Goal: Communication & Community: Answer question/provide support

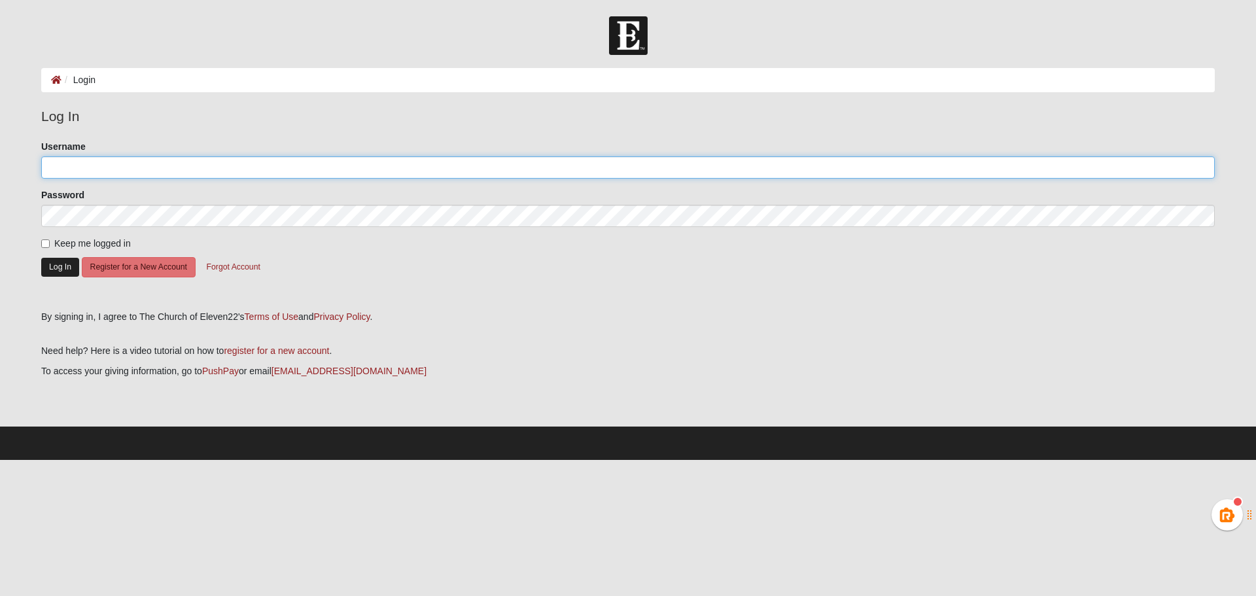
type input "ASmith0527"
click at [51, 266] on button "Log In" at bounding box center [60, 267] width 38 height 19
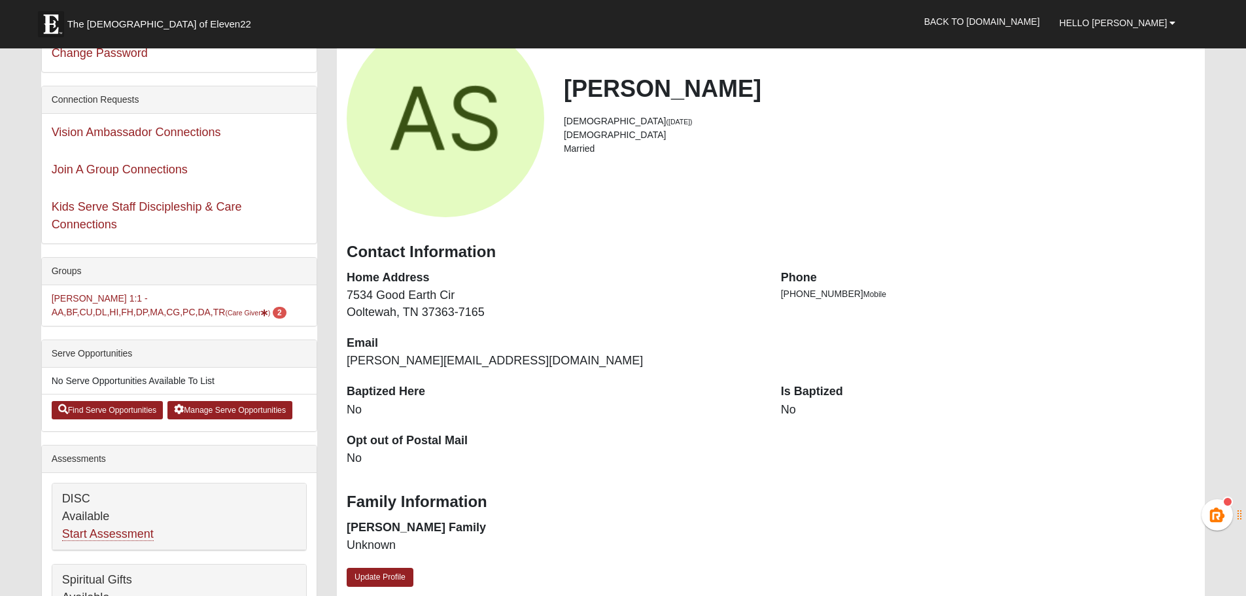
scroll to position [65, 0]
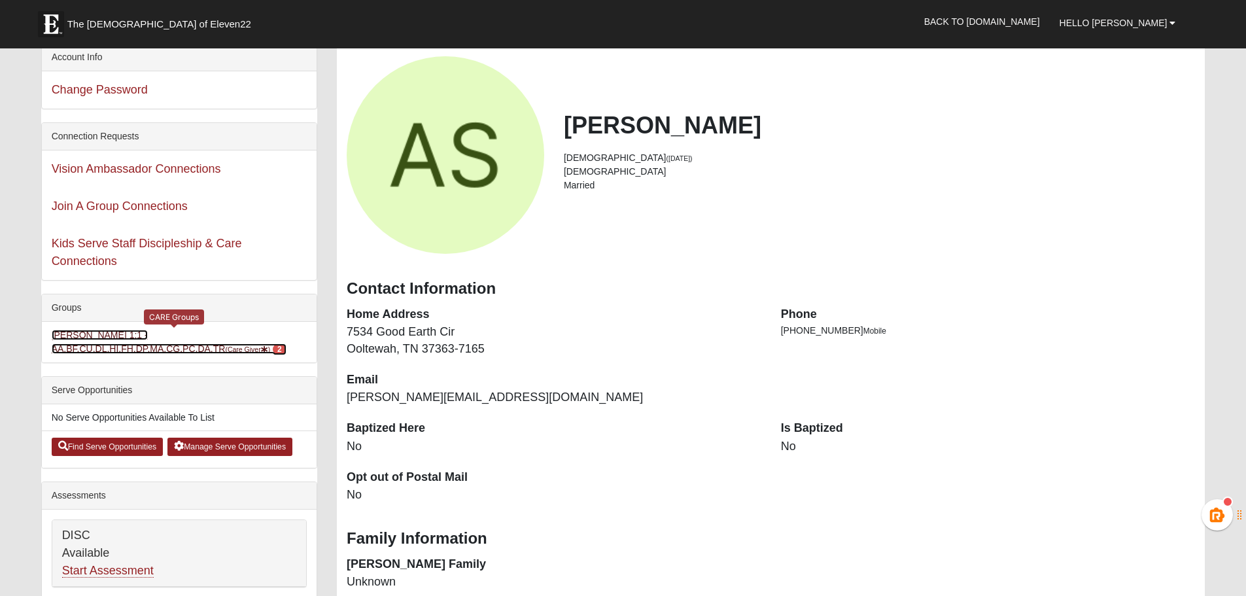
click at [213, 332] on link "Aaron Smith 1:1 -AA,BF,CU,DL,HI,FH,DP,MA,CG,PC,DA,TR (Care Giver ) 2" at bounding box center [169, 342] width 235 height 24
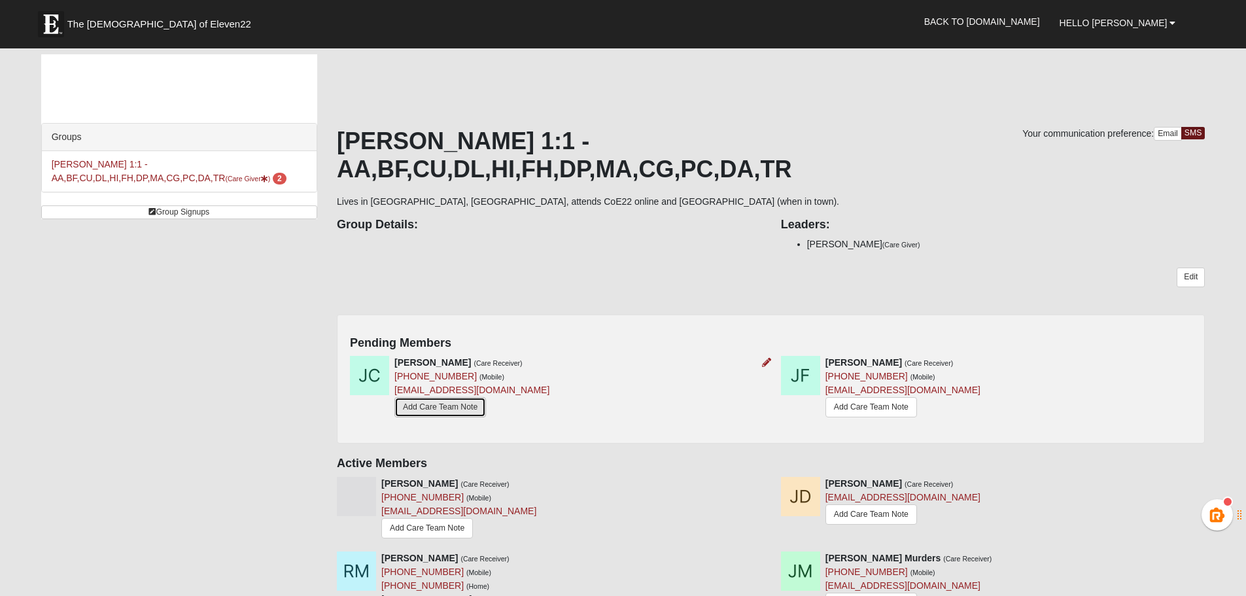
click at [455, 397] on link "Add Care Team Note" at bounding box center [440, 407] width 92 height 20
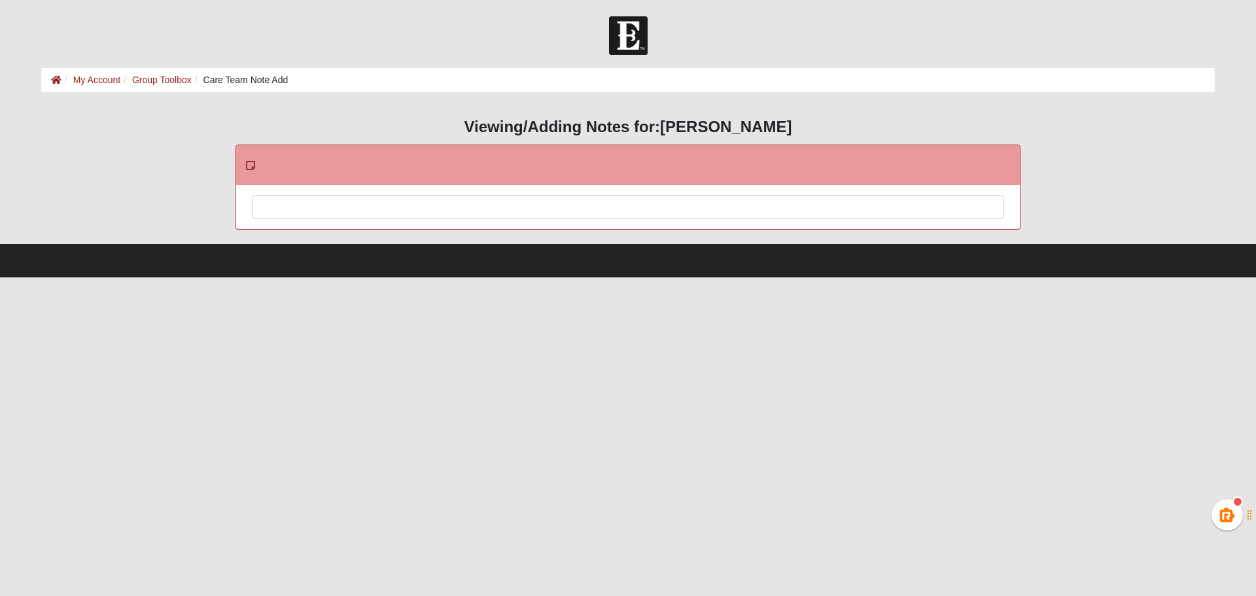
click at [392, 210] on div at bounding box center [627, 225] width 751 height 58
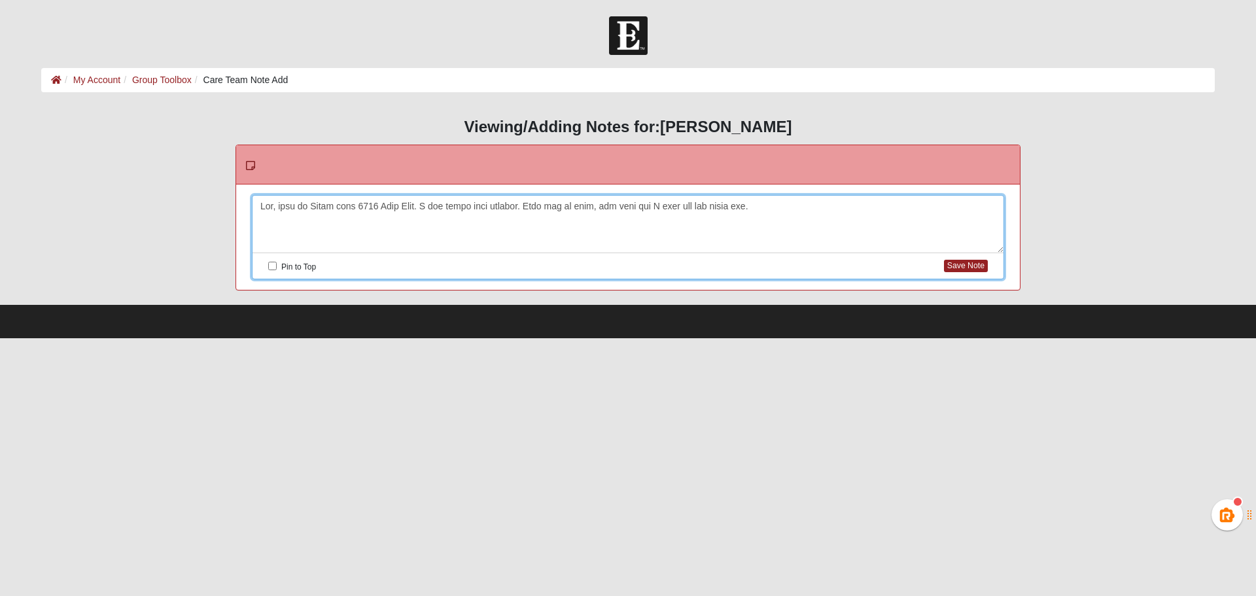
click at [315, 220] on div at bounding box center [627, 225] width 751 height 58
click at [262, 205] on div at bounding box center [627, 225] width 751 height 58
click at [259, 231] on div "Aaron:" at bounding box center [627, 225] width 751 height 58
click at [268, 220] on div "Aaron:" at bounding box center [627, 225] width 751 height 58
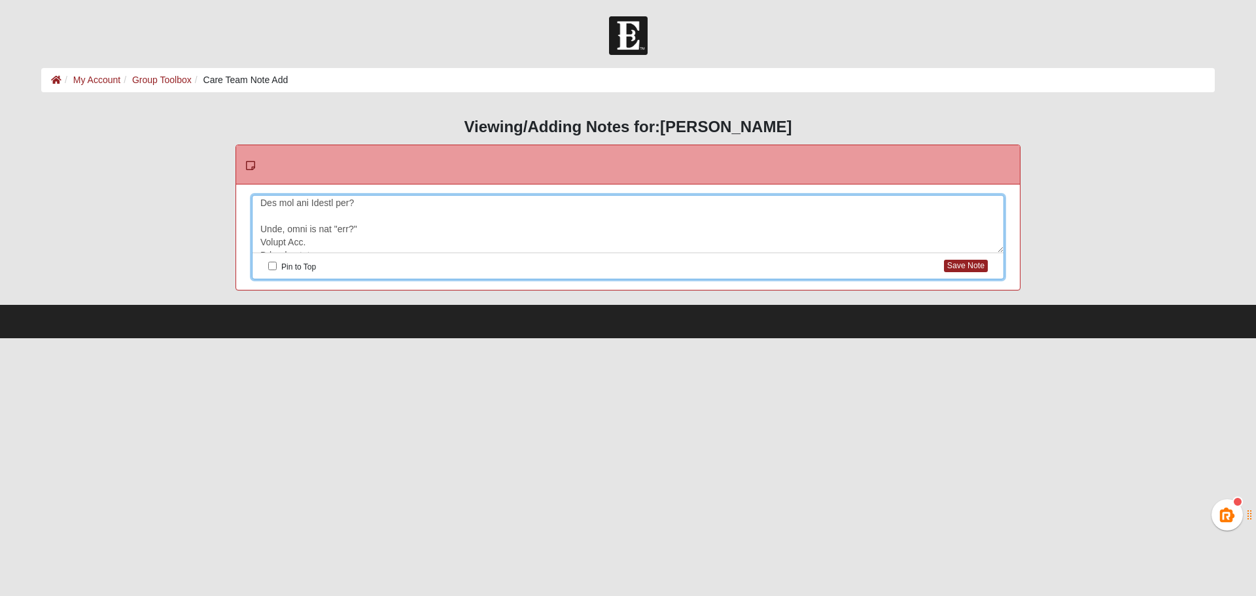
scroll to position [65, 0]
click at [260, 206] on div "Aaron:" at bounding box center [627, 225] width 751 height 58
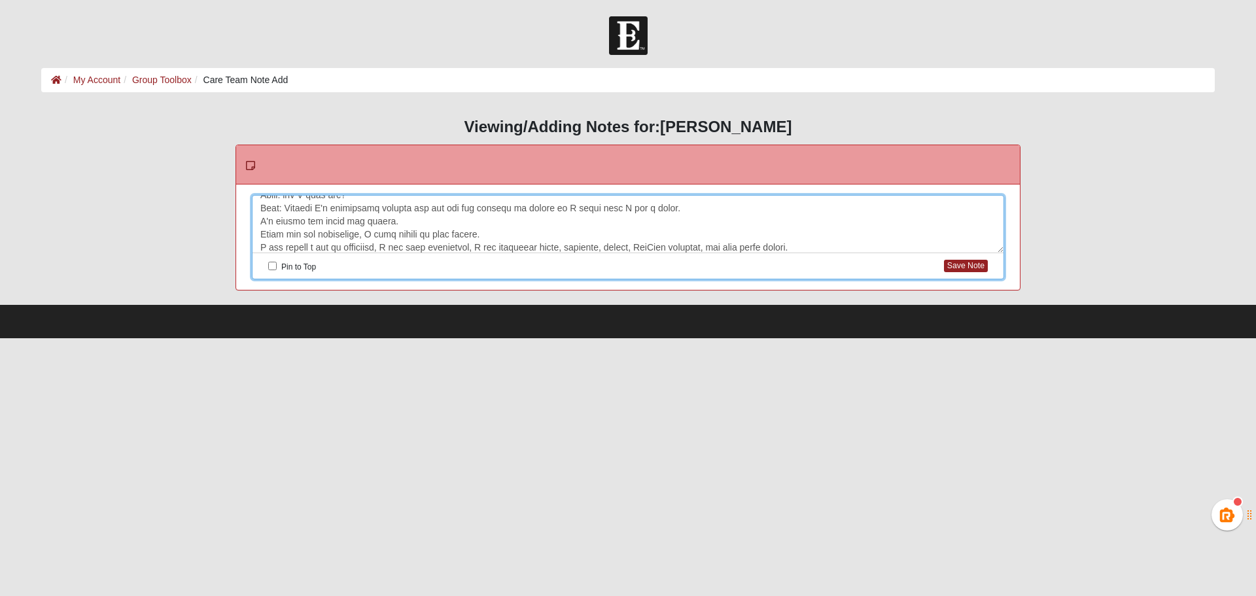
scroll to position [142, 0]
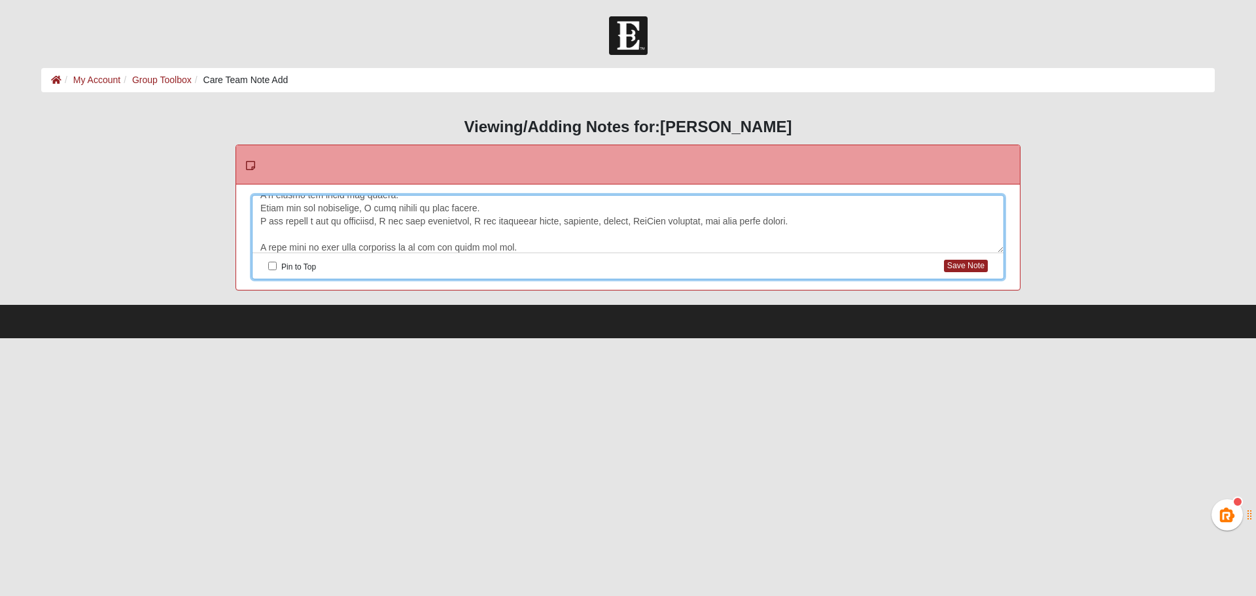
click at [260, 222] on div "Aaron:" at bounding box center [627, 225] width 751 height 58
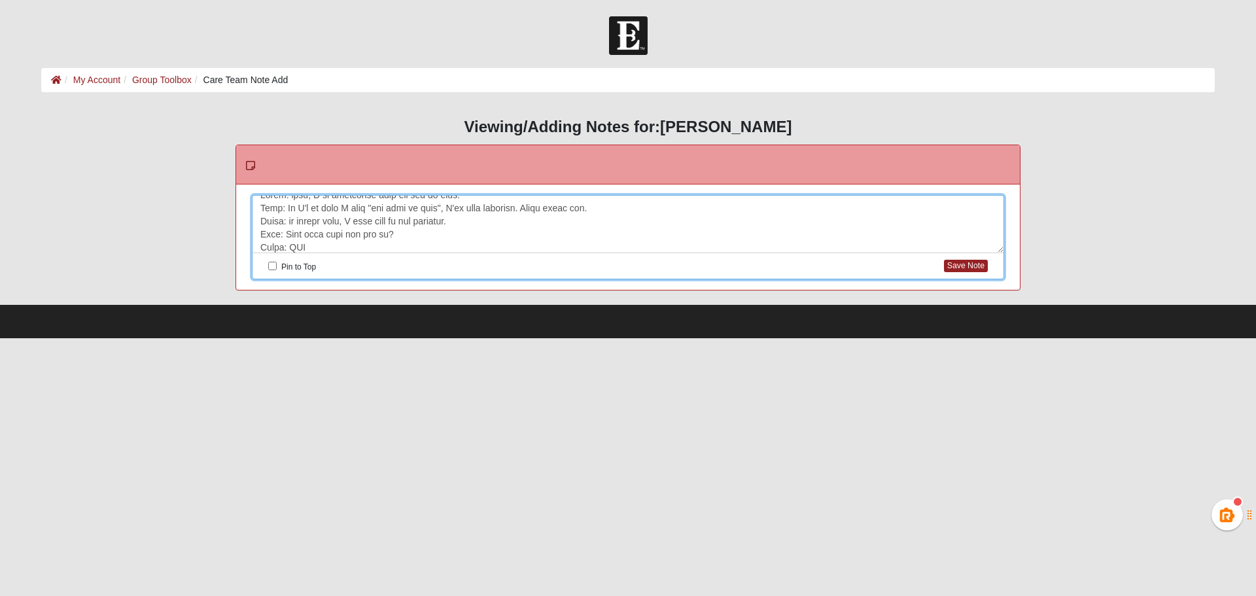
scroll to position [234, 0]
click at [260, 247] on div "Aaron:" at bounding box center [627, 225] width 751 height 58
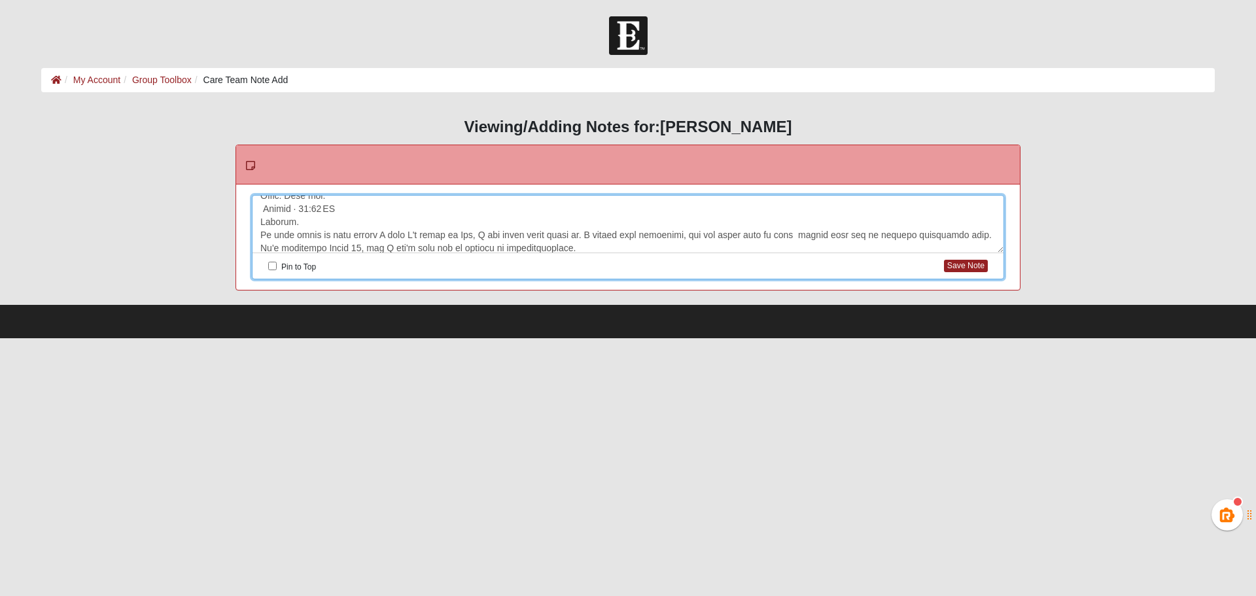
scroll to position [273, 0]
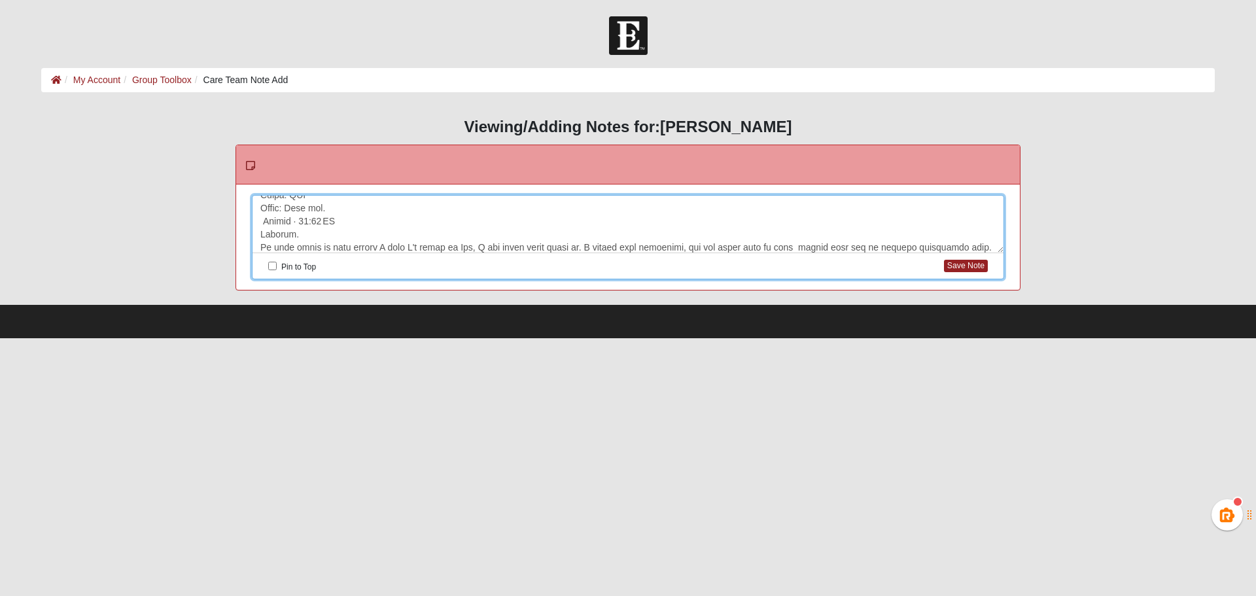
click at [277, 210] on div "Aaron:" at bounding box center [627, 225] width 751 height 58
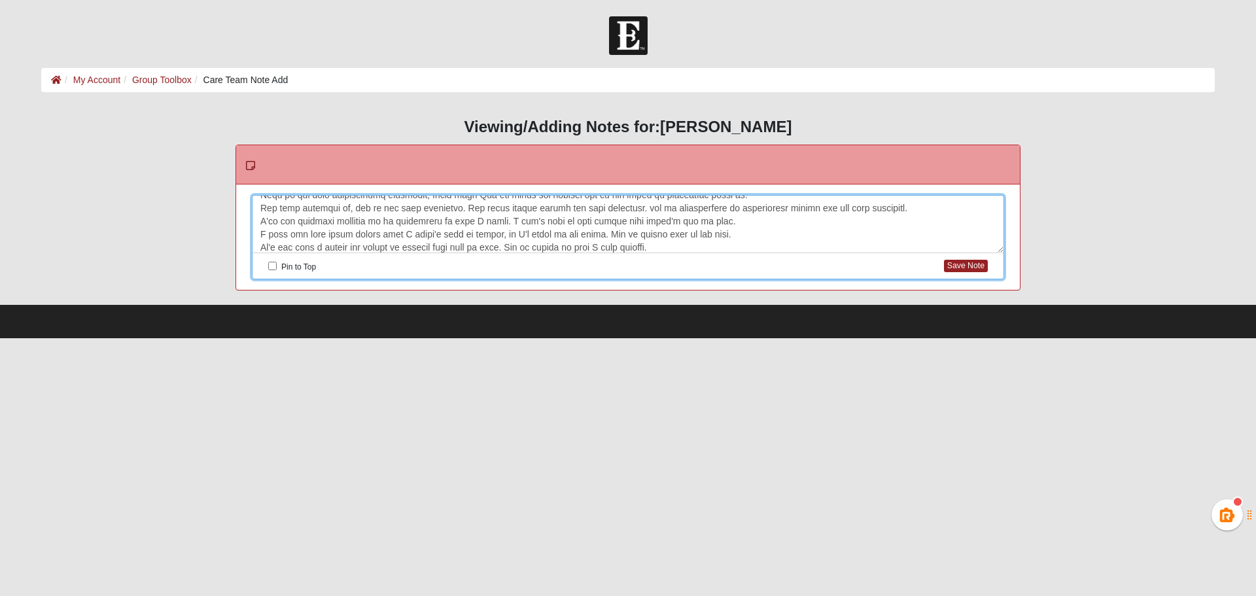
scroll to position [404, 0]
click at [256, 209] on div "Aaron: Monday · 10:14 AM" at bounding box center [627, 225] width 751 height 58
click at [262, 232] on div "Aaron: Monday · 10:14 AM" at bounding box center [627, 225] width 751 height 58
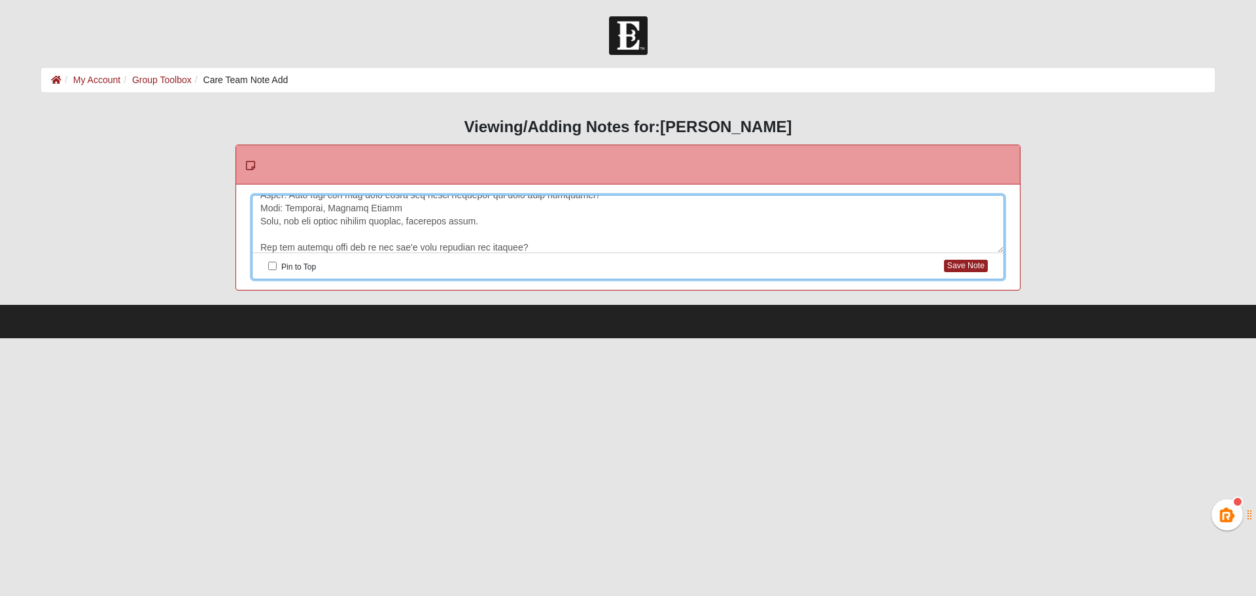
scroll to position [495, 0]
click at [260, 221] on div "Aaron: Monday · 10:14 AM" at bounding box center [627, 225] width 751 height 58
click at [265, 235] on div "Aaron: Monday · 10:14 AM" at bounding box center [627, 225] width 751 height 58
click at [258, 248] on div "Aaron: Monday · 10:14 AM" at bounding box center [627, 225] width 751 height 58
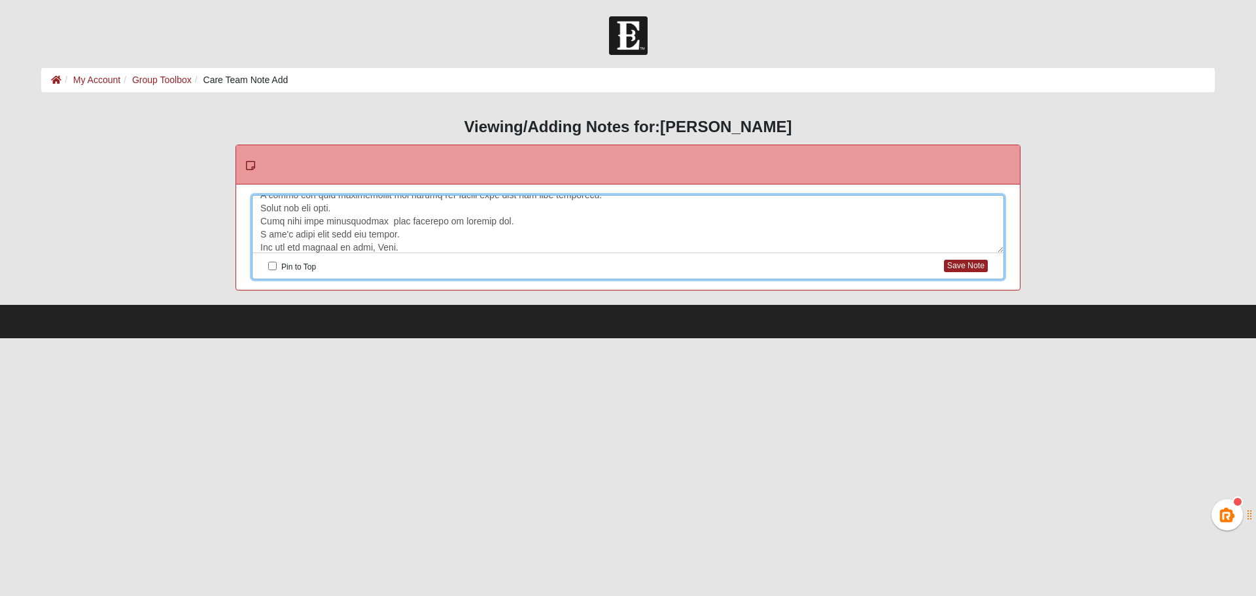
click at [260, 220] on div "Aaron: Monday · 10:14 AM" at bounding box center [627, 225] width 751 height 58
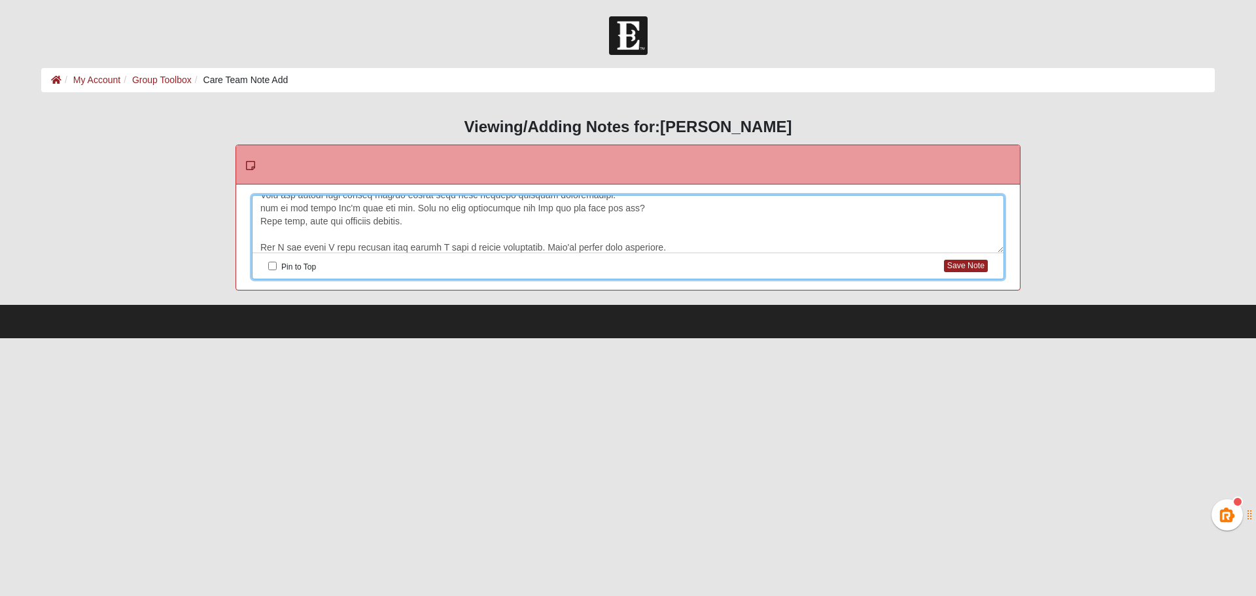
scroll to position [822, 0]
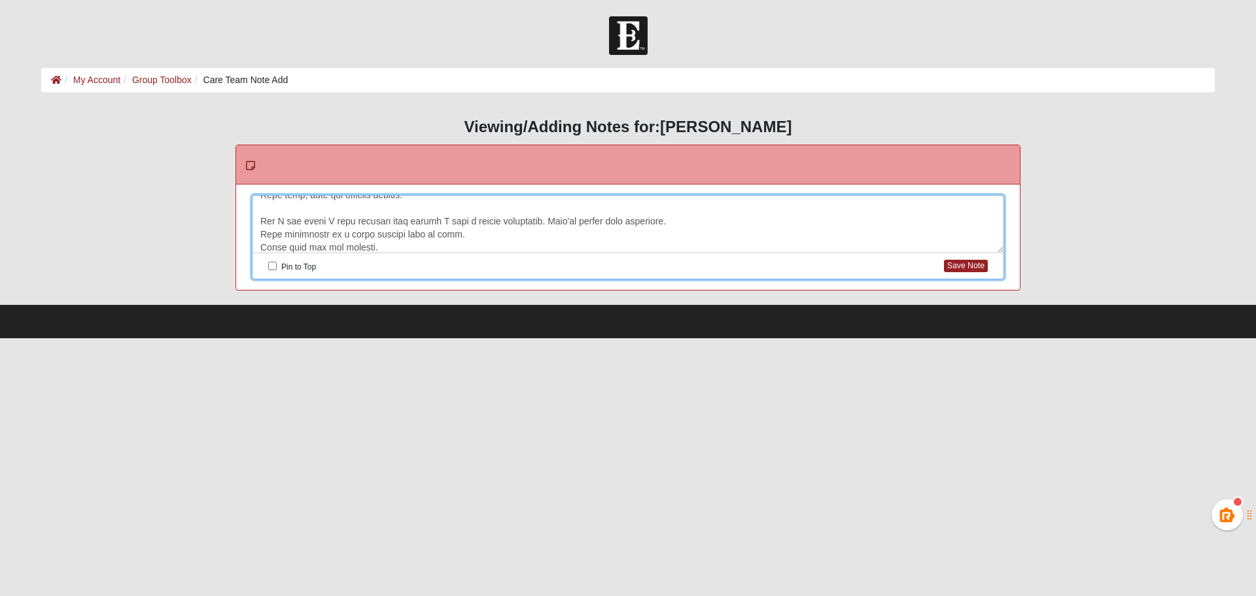
click at [263, 220] on div "Aaron: Monday · 10:14 AM" at bounding box center [627, 225] width 751 height 58
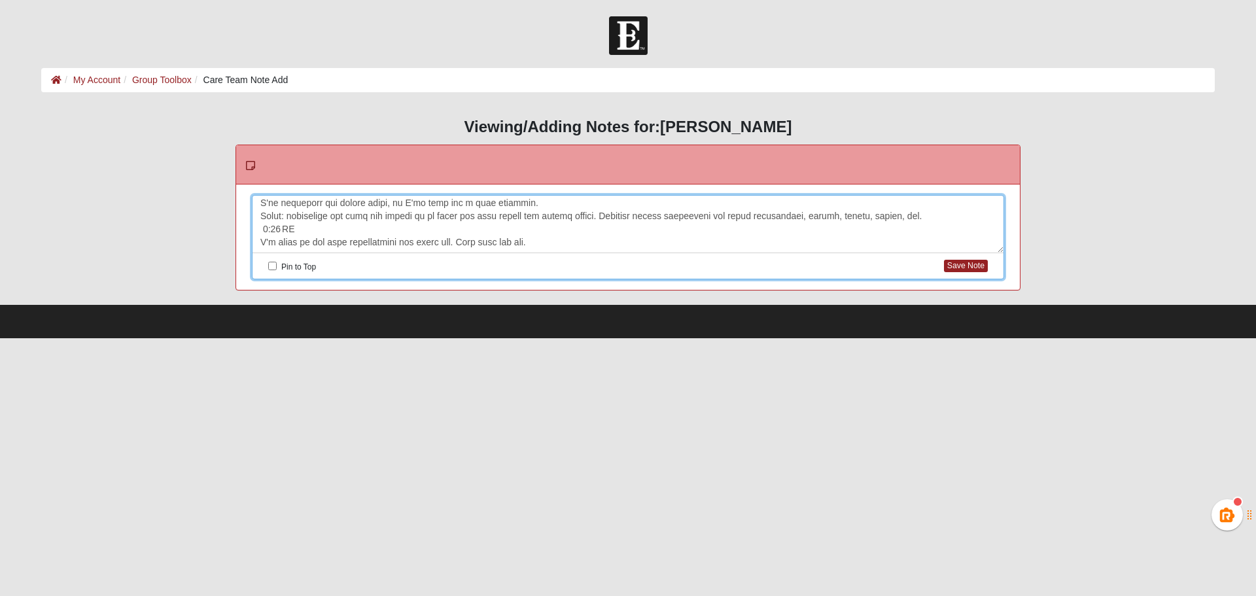
scroll to position [953, 0]
click at [603, 250] on div "Aaron: Monday · 10:14 AM" at bounding box center [627, 225] width 751 height 58
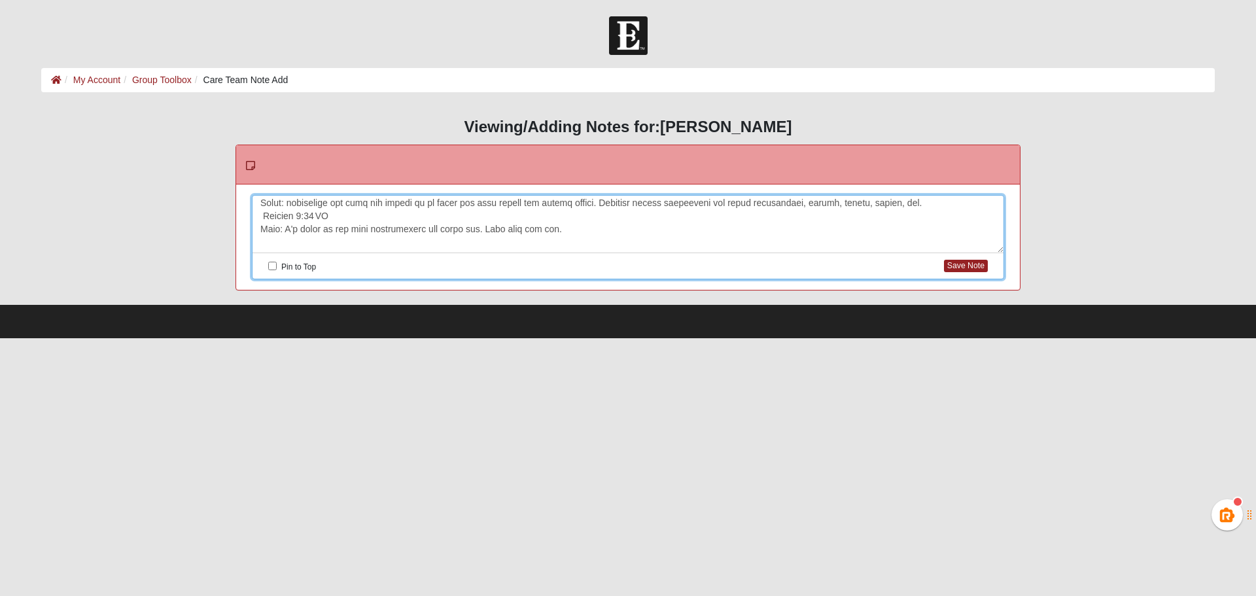
click at [606, 243] on div "Aaron: Monday · 10:14 AM" at bounding box center [627, 225] width 751 height 58
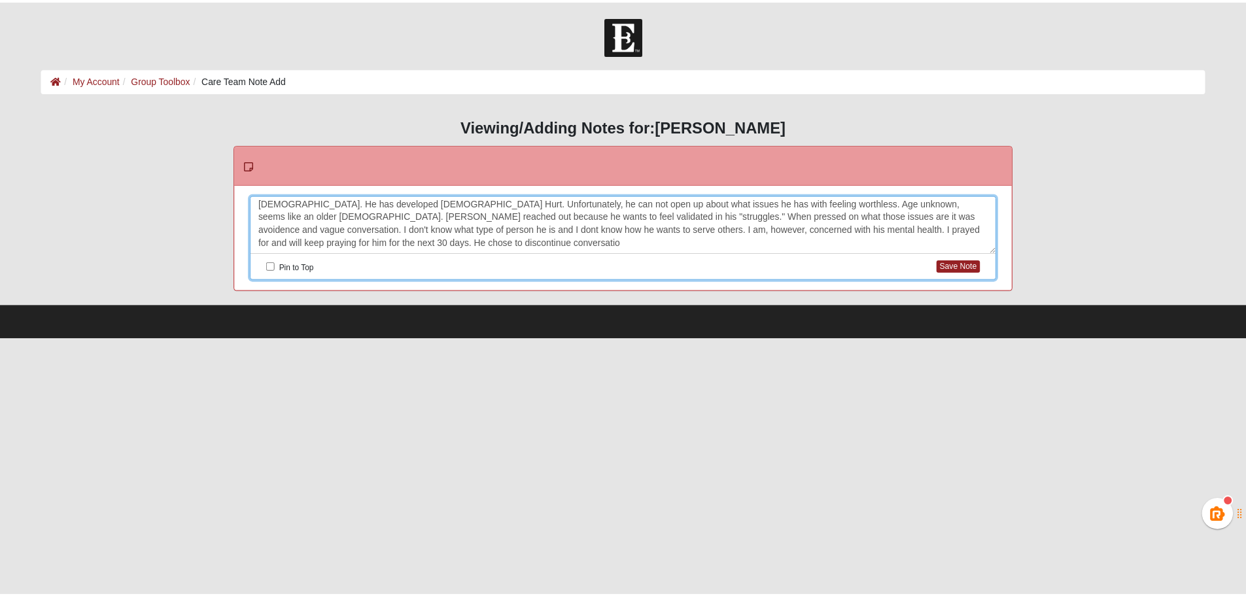
scroll to position [1045, 0]
click at [970, 265] on button "Save Note" at bounding box center [966, 266] width 44 height 12
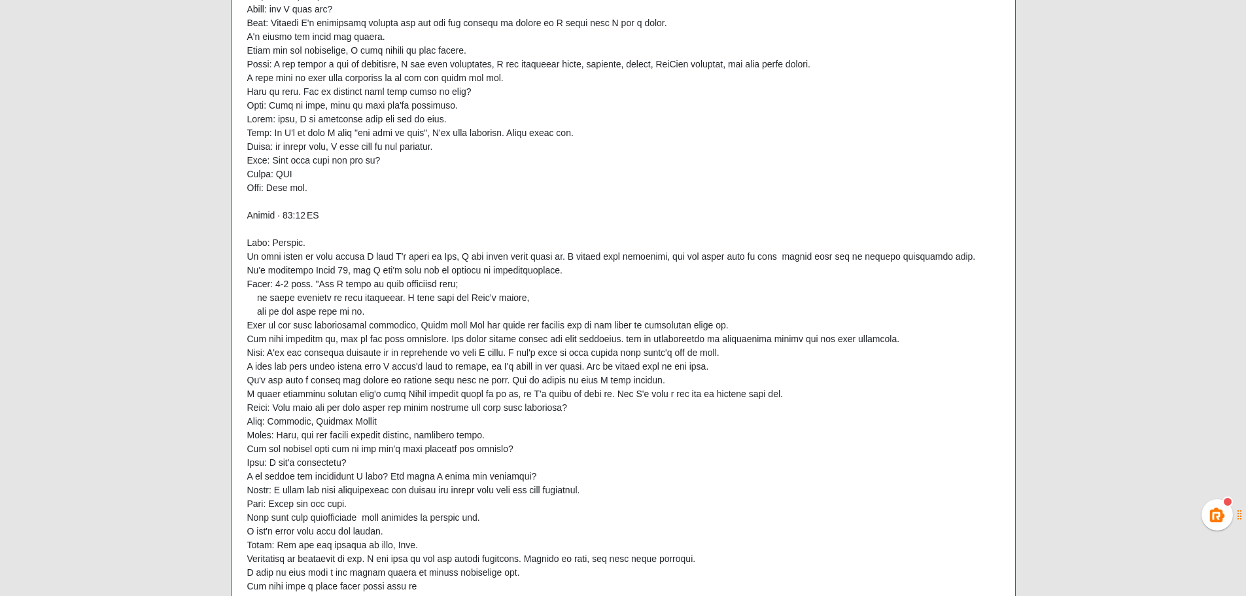
scroll to position [0, 0]
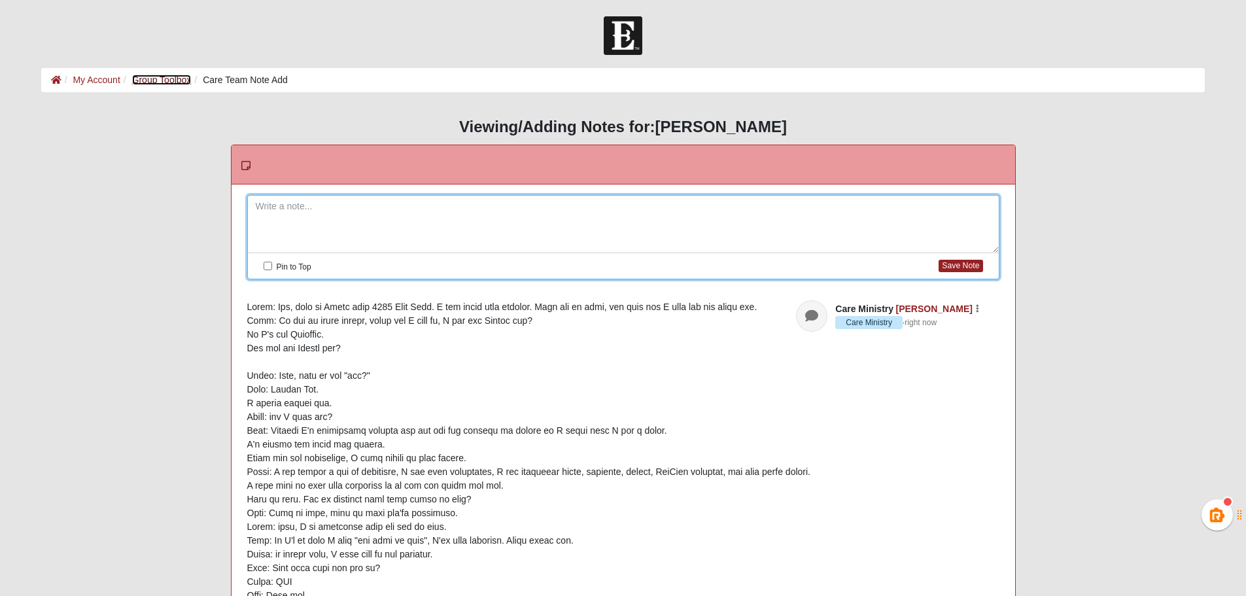
click at [167, 82] on link "Group Toolbox" at bounding box center [162, 80] width 60 height 10
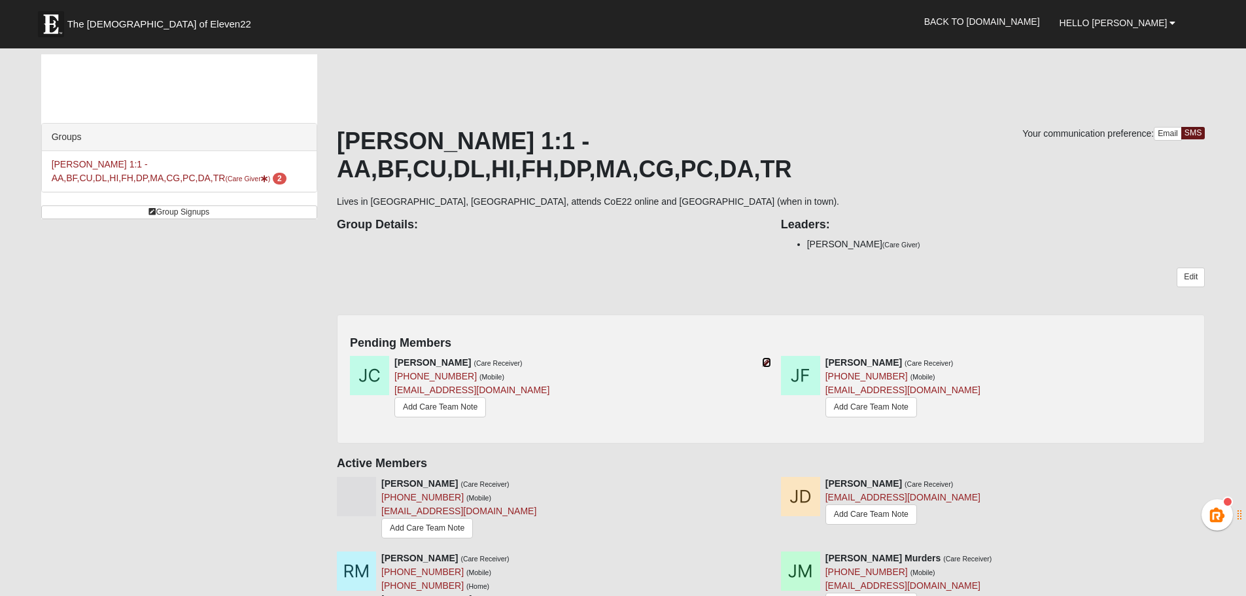
click at [764, 358] on icon at bounding box center [766, 362] width 9 height 9
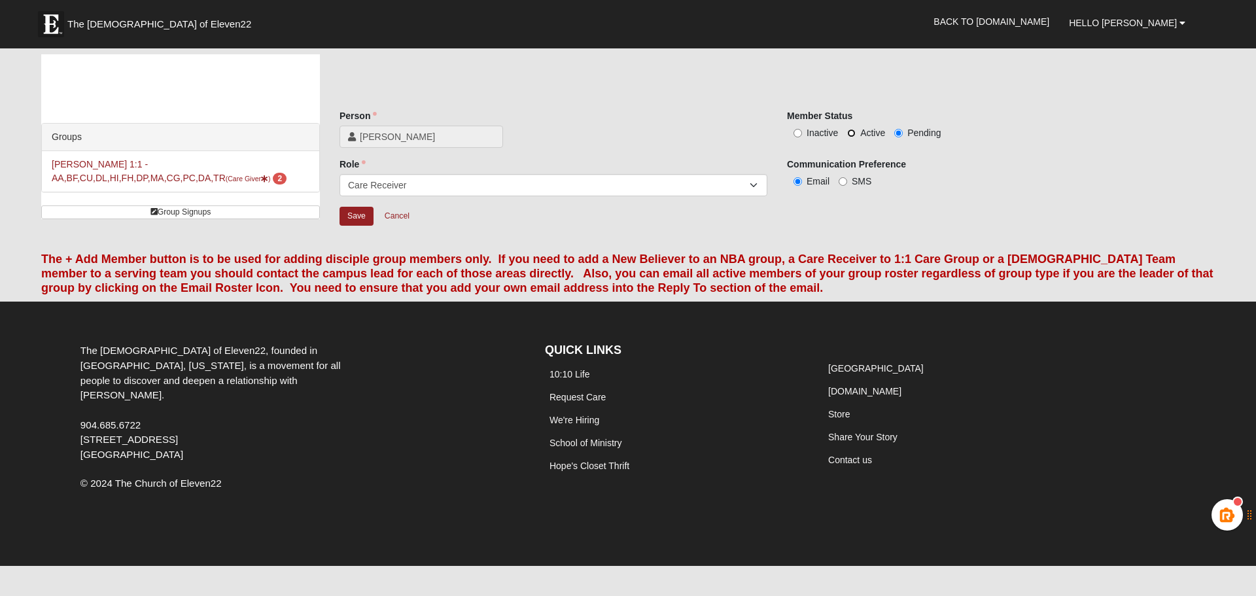
click at [853, 131] on input "Active" at bounding box center [851, 133] width 9 height 9
radio input "true"
click at [355, 218] on input "Save" at bounding box center [356, 216] width 34 height 19
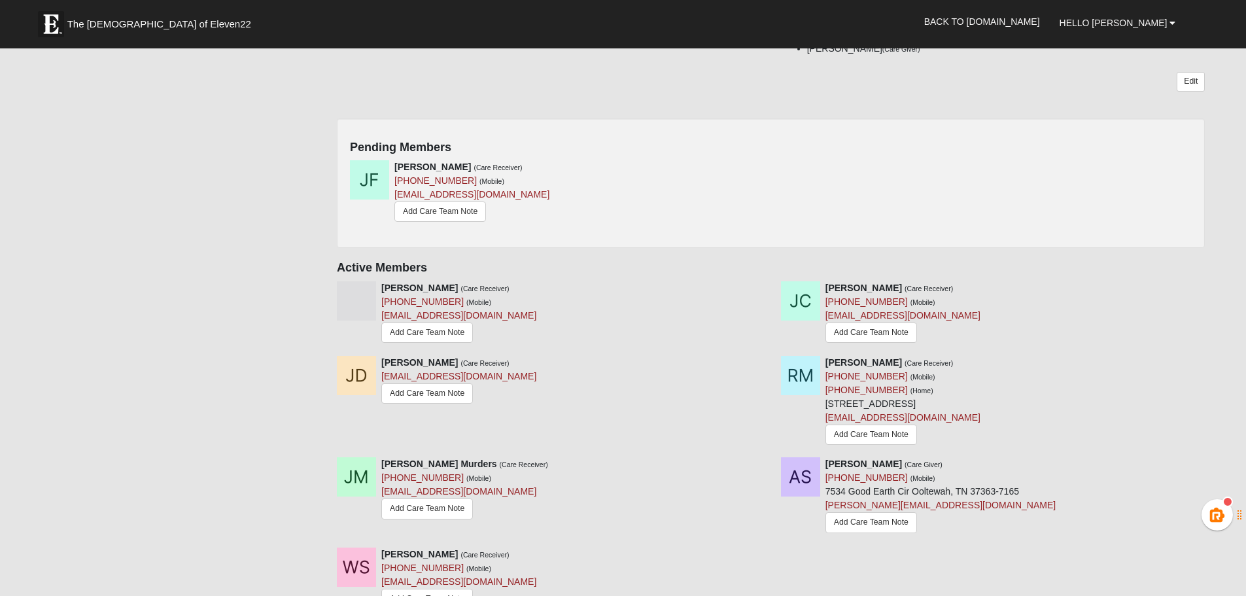
scroll to position [196, 0]
click at [768, 162] on icon at bounding box center [766, 166] width 9 height 9
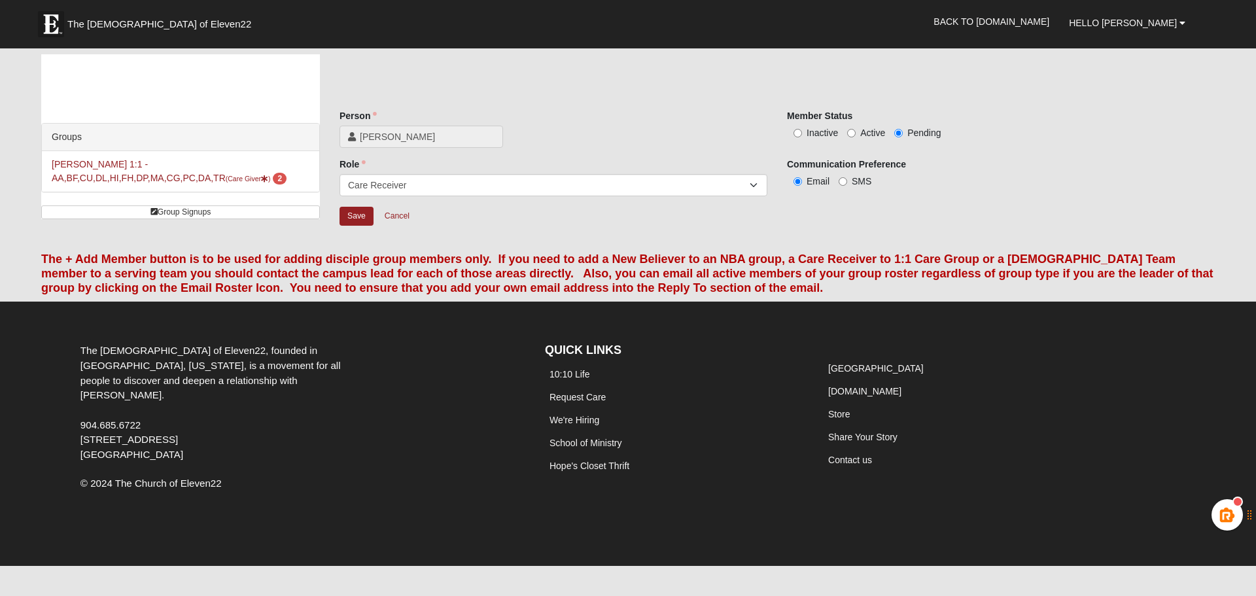
click at [857, 131] on label "Active" at bounding box center [866, 132] width 38 height 13
click at [856, 131] on input "Active" at bounding box center [851, 133] width 9 height 9
radio input "true"
click at [363, 215] on input "Save" at bounding box center [356, 216] width 34 height 19
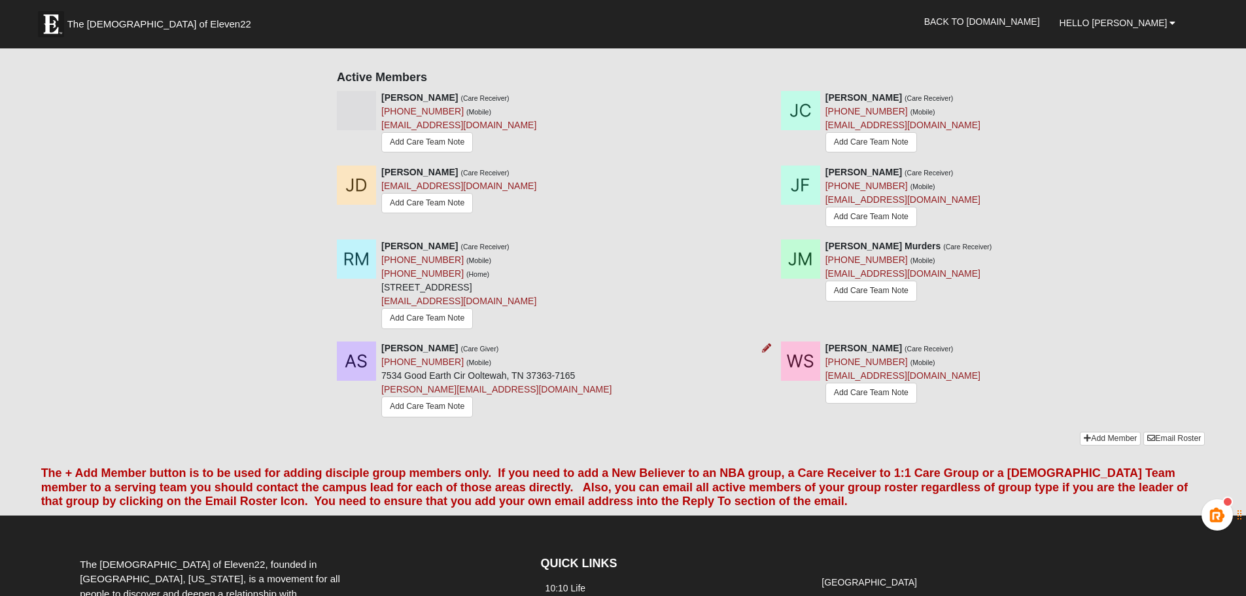
scroll to position [262, 0]
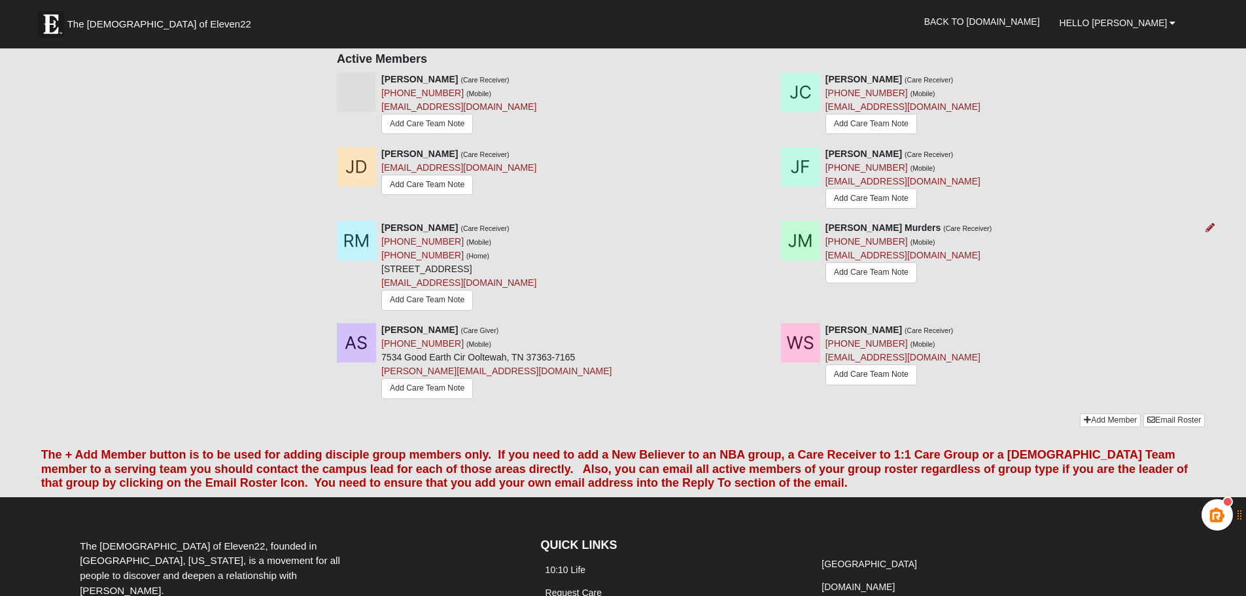
click at [773, 221] on div "Justin Murders (Care Receiver) (512) 294-1387 (Mobile) Jmurders4@gmail.com Add …" at bounding box center [993, 253] width 444 height 65
click at [763, 223] on icon at bounding box center [766, 227] width 9 height 9
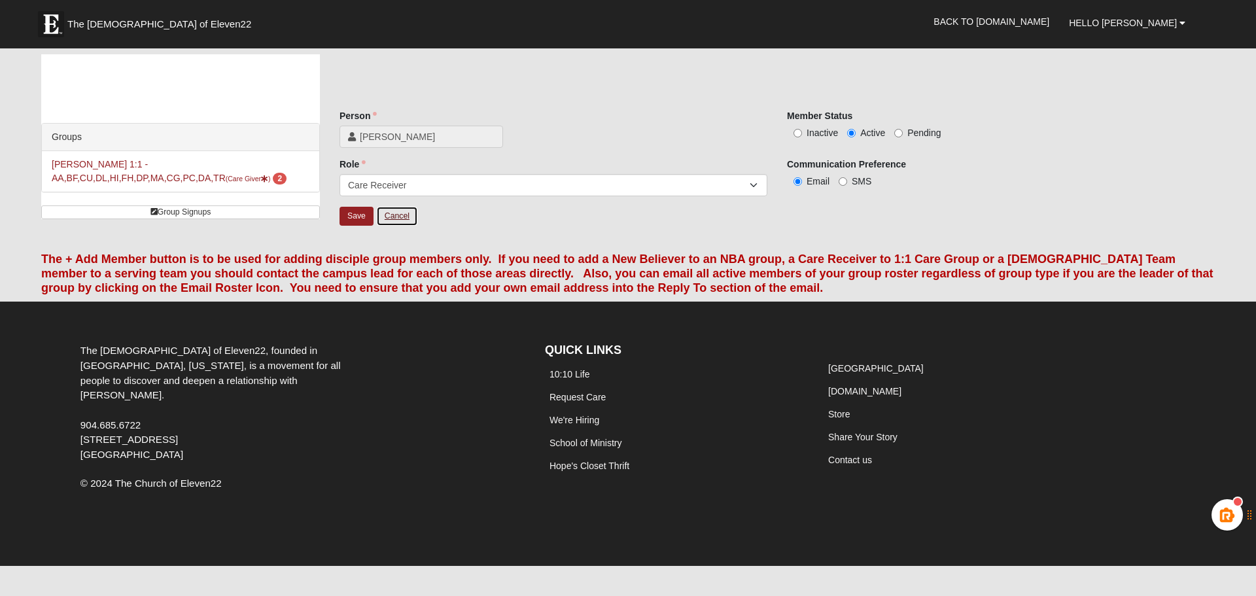
click at [402, 213] on link "Cancel" at bounding box center [397, 216] width 42 height 20
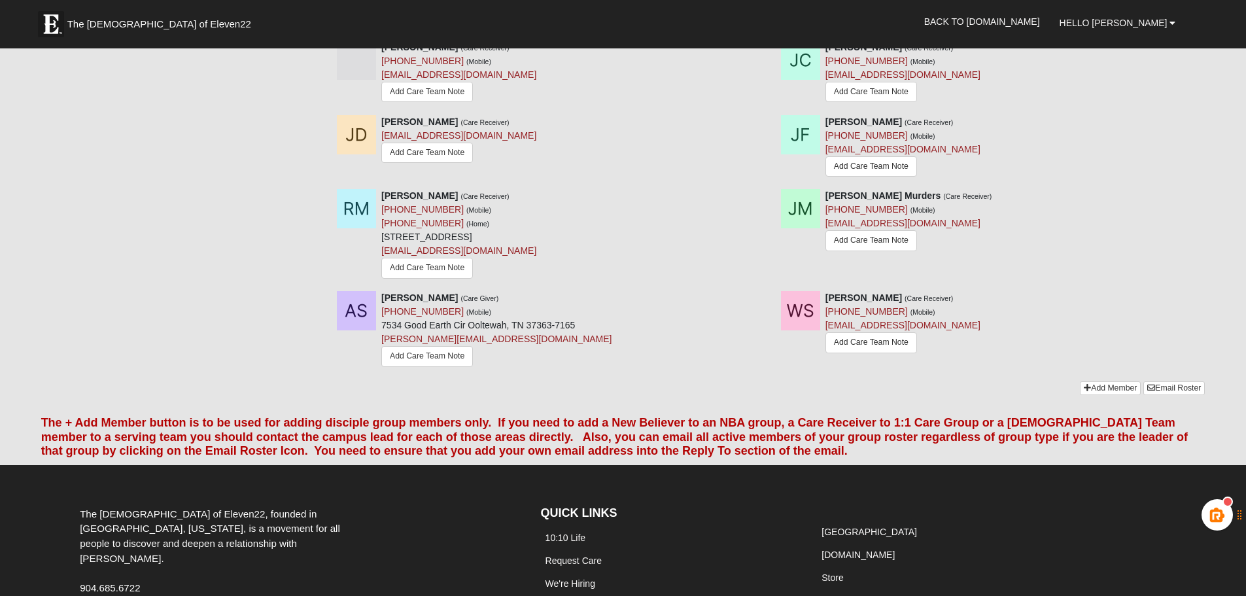
scroll to position [262, 0]
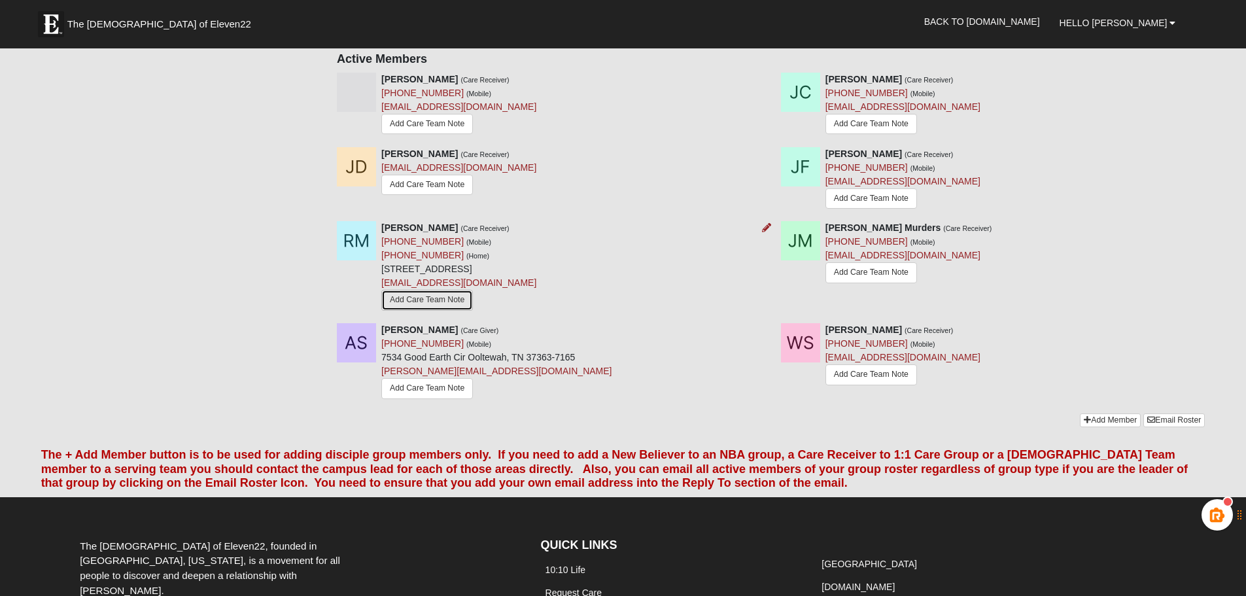
click at [447, 290] on link "Add Care Team Note" at bounding box center [427, 300] width 92 height 20
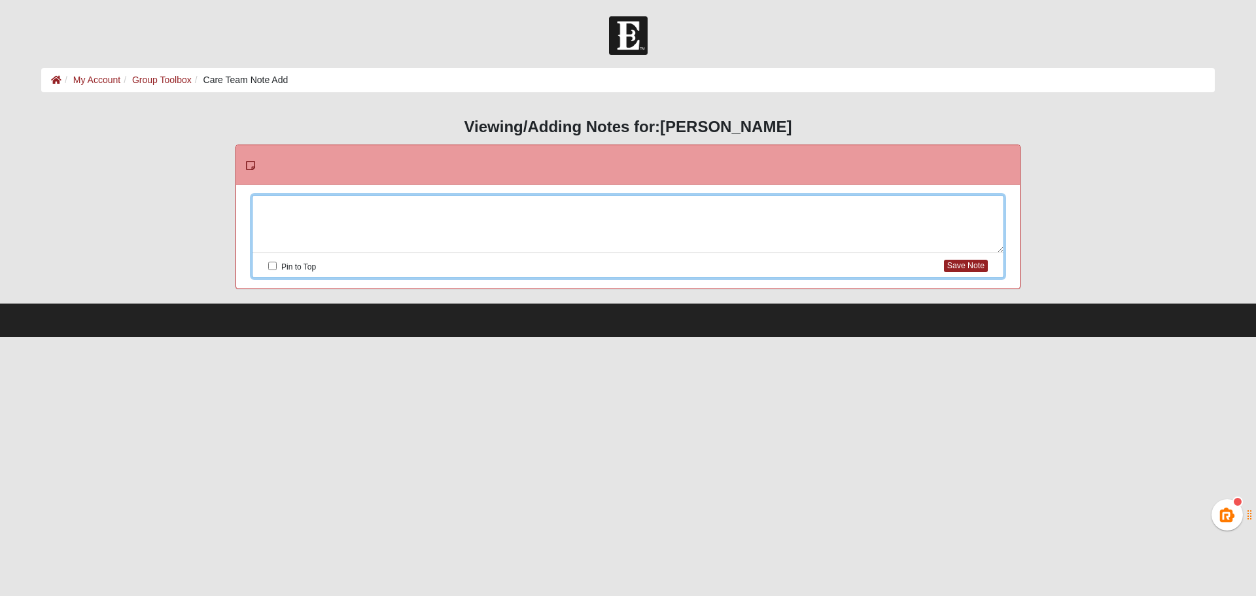
click at [356, 209] on div at bounding box center [627, 225] width 751 height 58
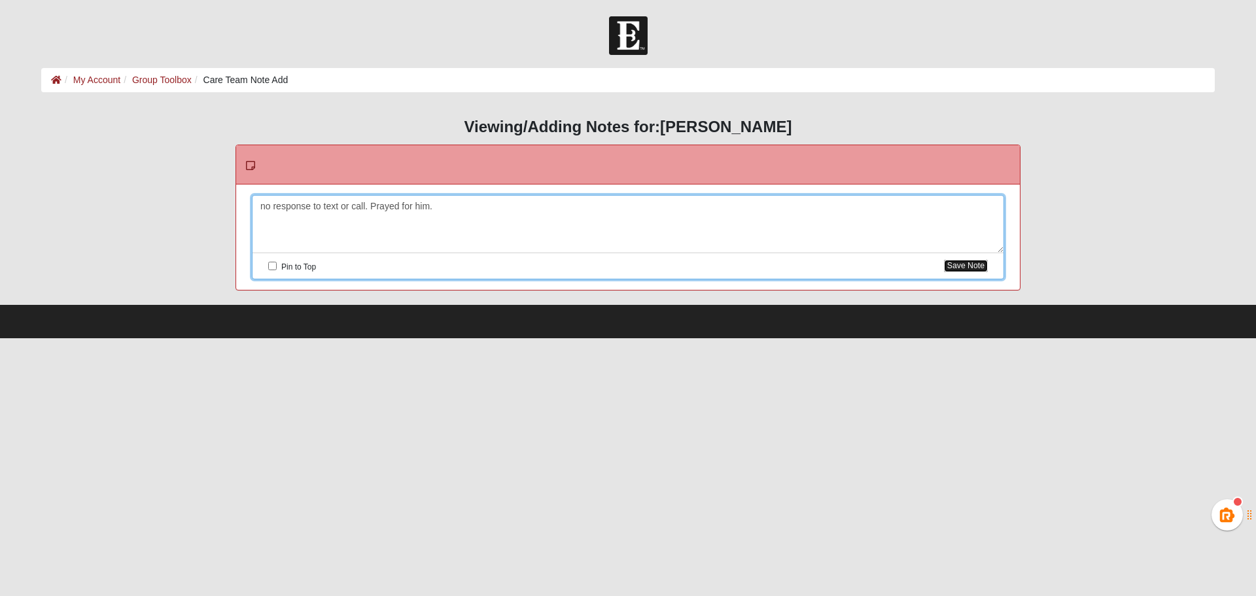
click at [958, 262] on button "Save Note" at bounding box center [966, 266] width 44 height 12
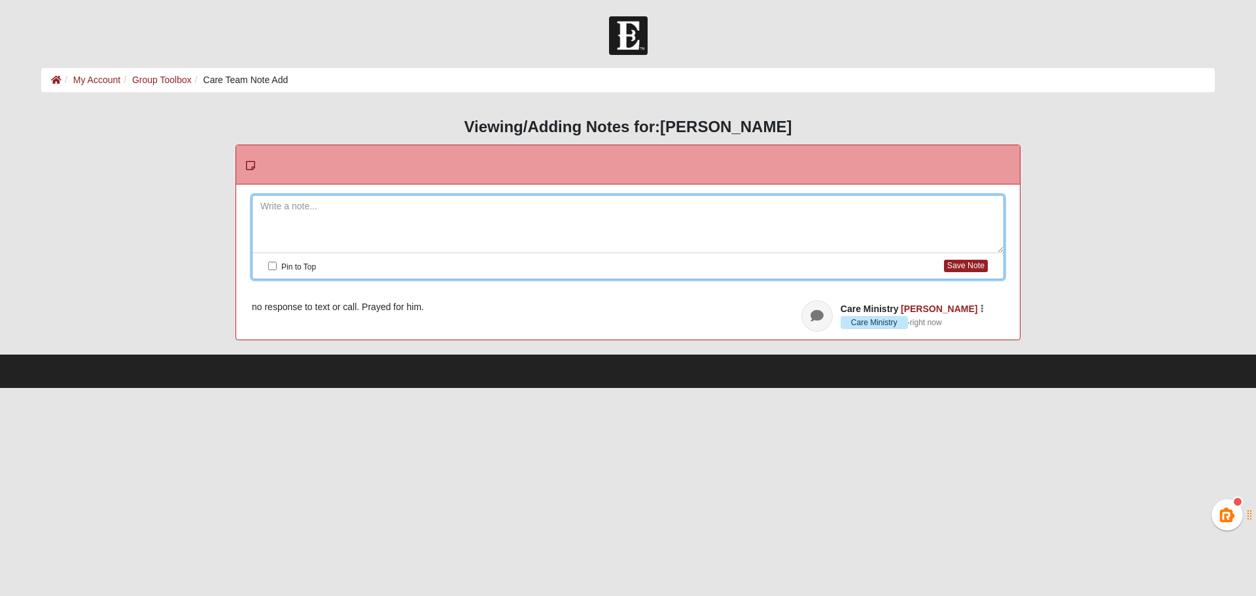
click at [158, 73] on li "Group Toolbox" at bounding box center [155, 80] width 71 height 14
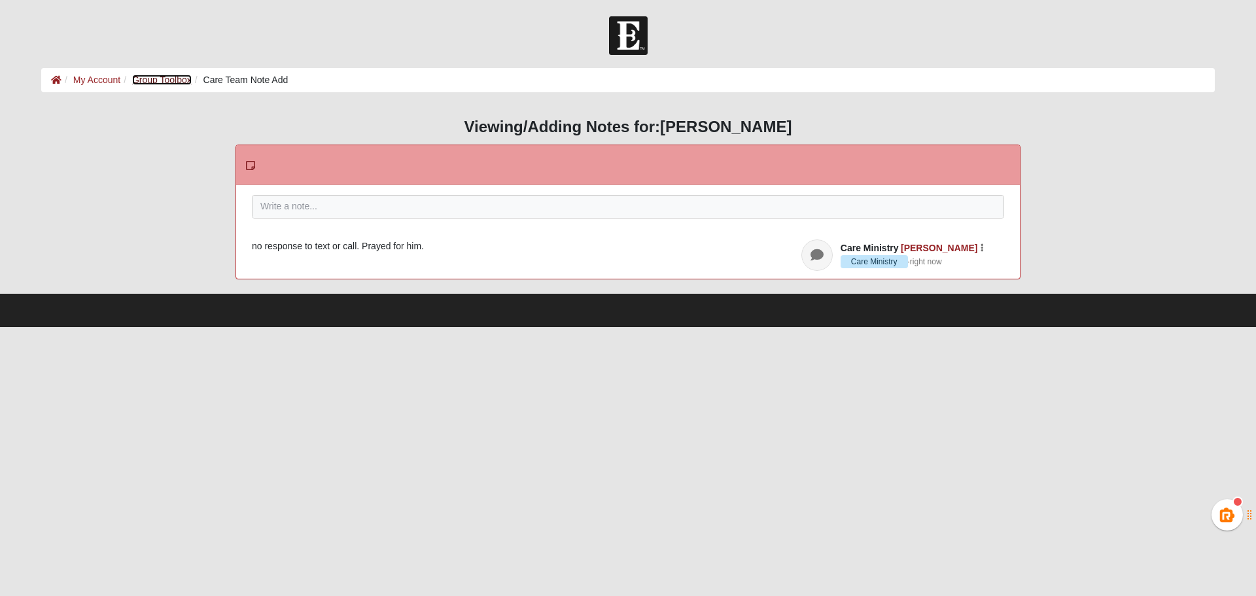
click at [158, 80] on link "Group Toolbox" at bounding box center [162, 80] width 60 height 10
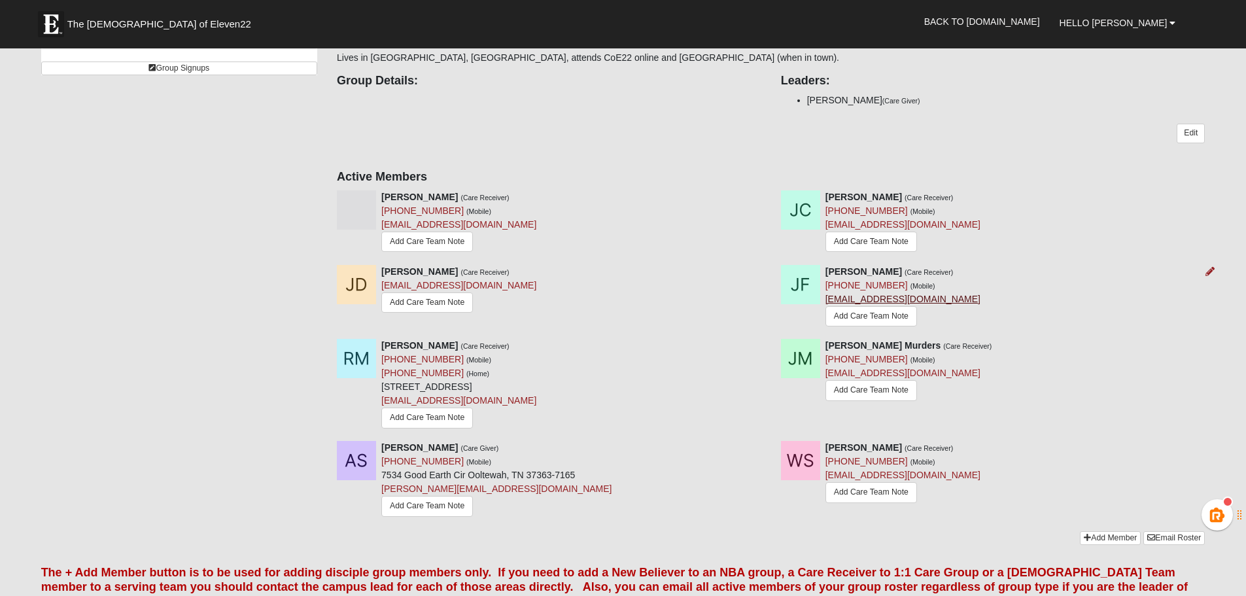
scroll to position [65, 0]
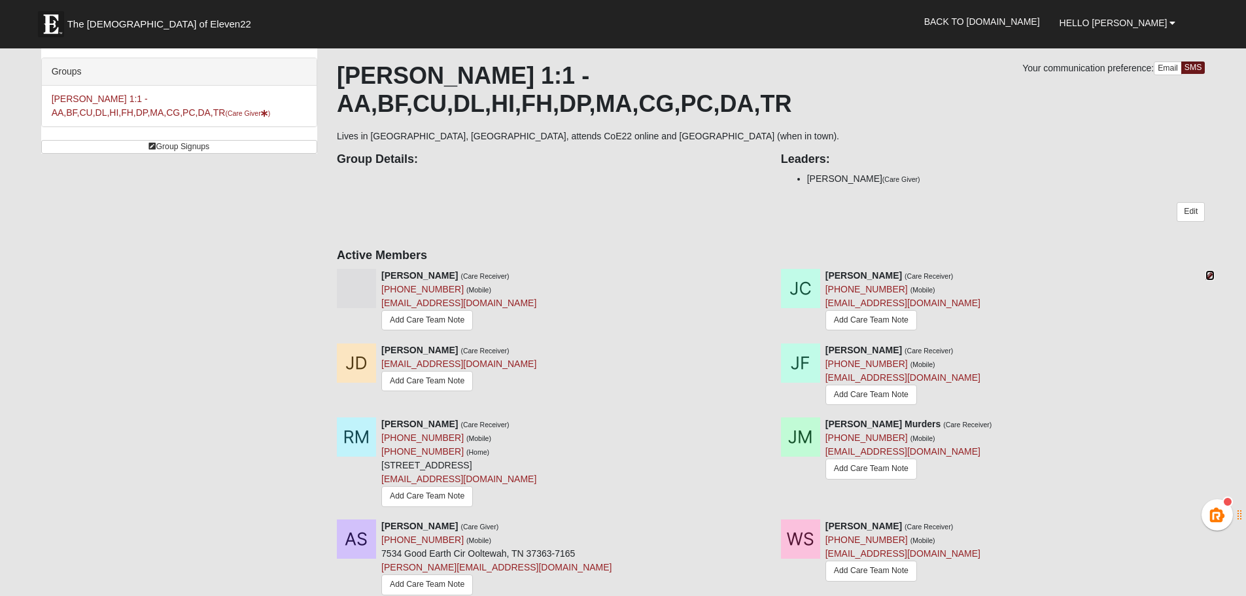
click at [1207, 271] on icon at bounding box center [1209, 275] width 9 height 9
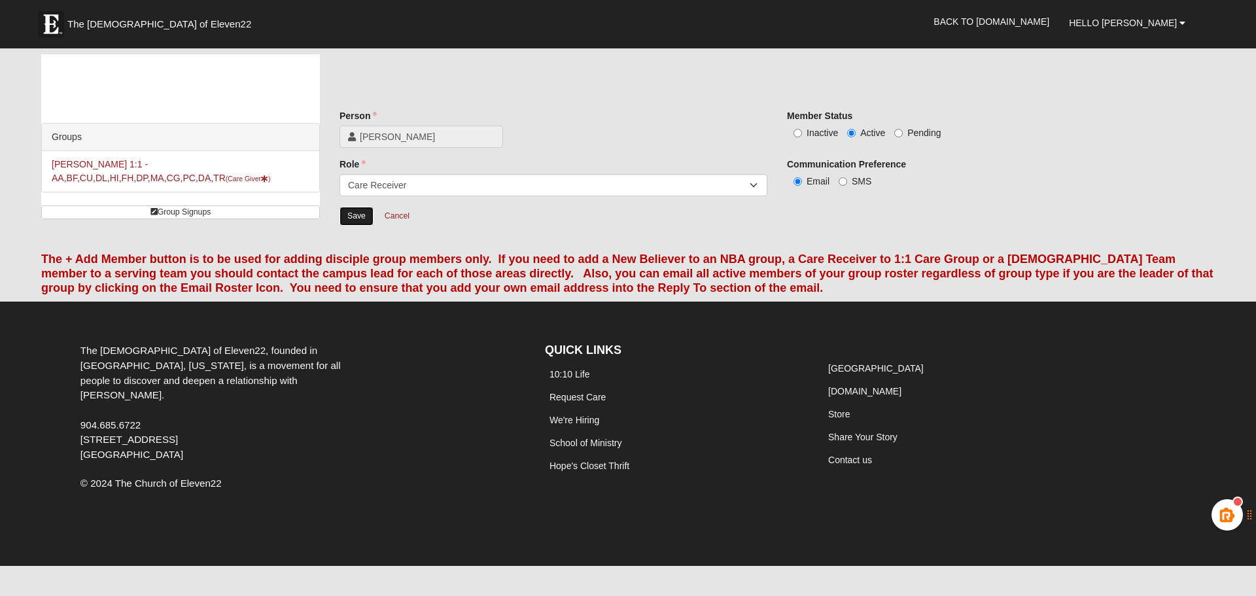
click at [358, 217] on input "Save" at bounding box center [356, 216] width 34 height 19
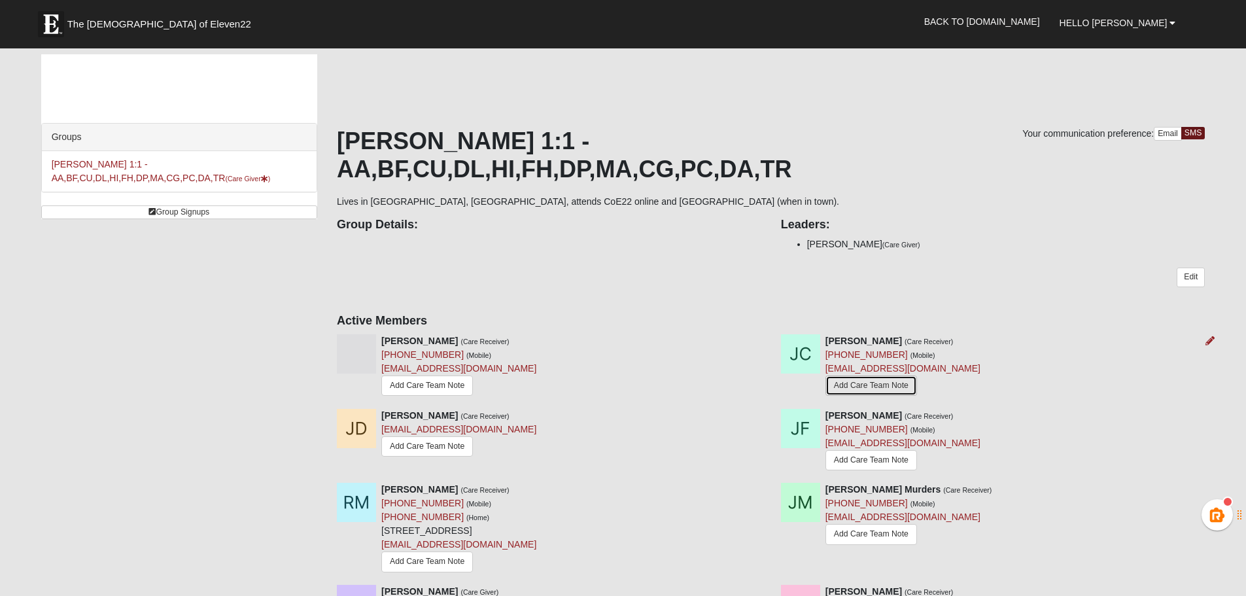
click at [872, 375] on link "Add Care Team Note" at bounding box center [871, 385] width 92 height 20
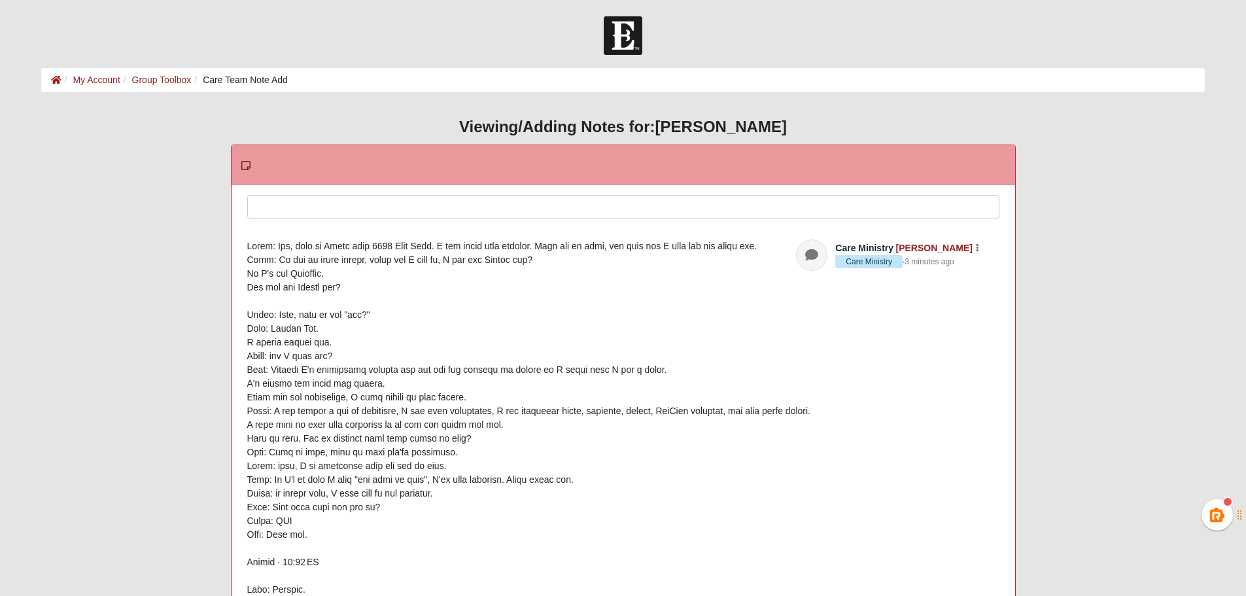
click at [351, 210] on div at bounding box center [623, 225] width 751 height 58
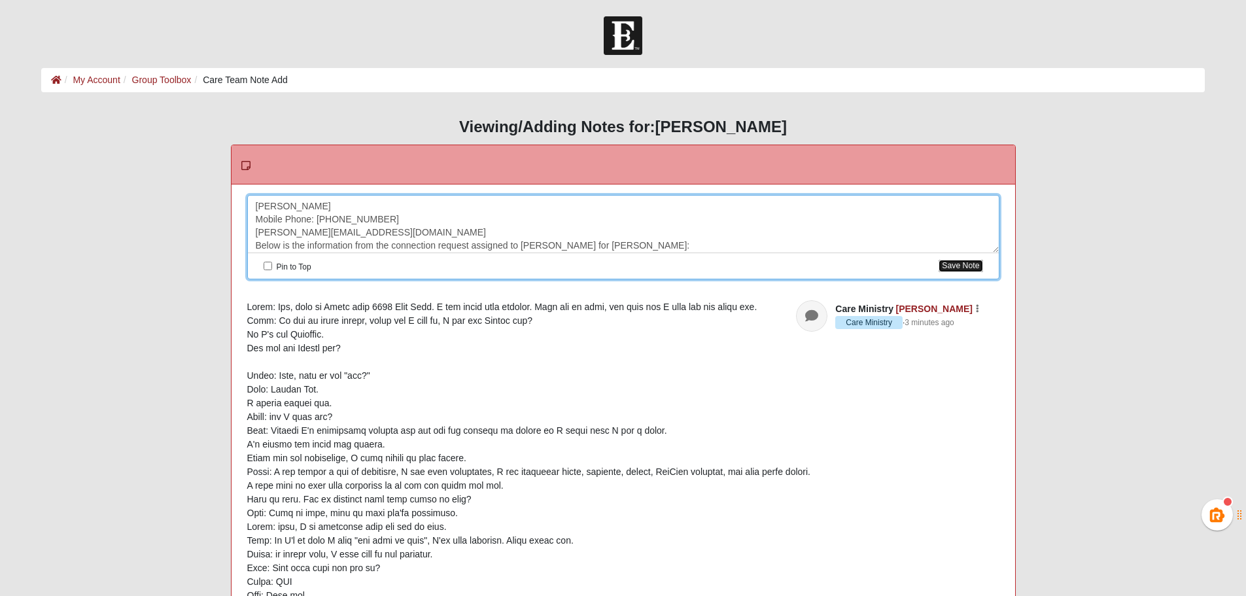
click at [961, 266] on button "Save Note" at bounding box center [961, 266] width 44 height 12
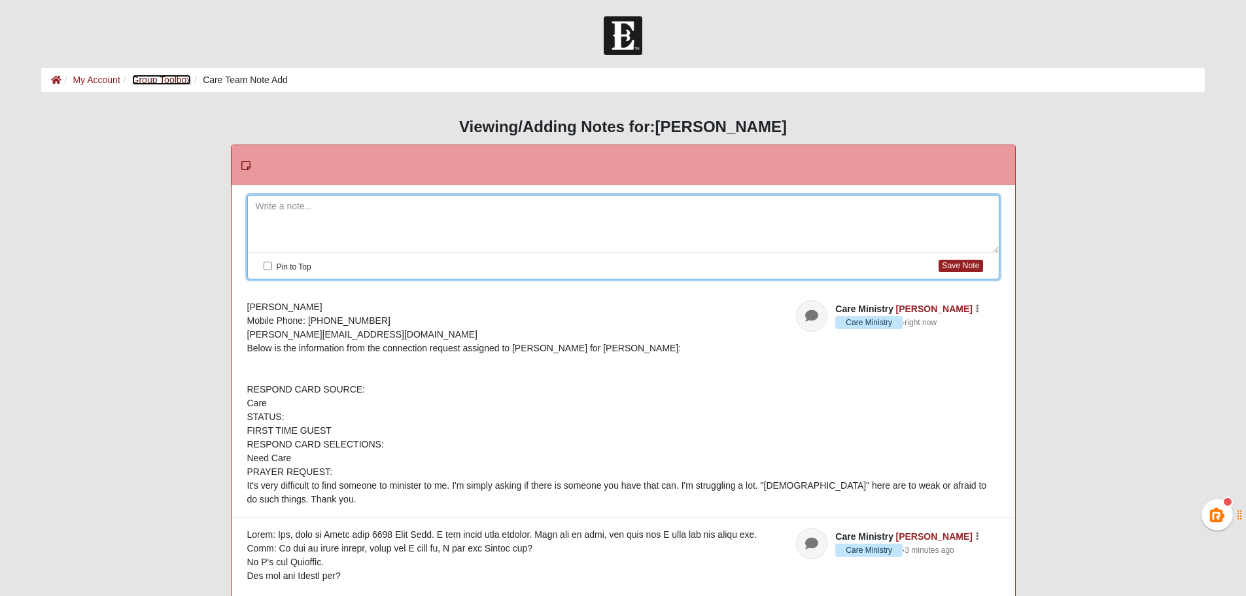
click at [181, 78] on link "Group Toolbox" at bounding box center [162, 80] width 60 height 10
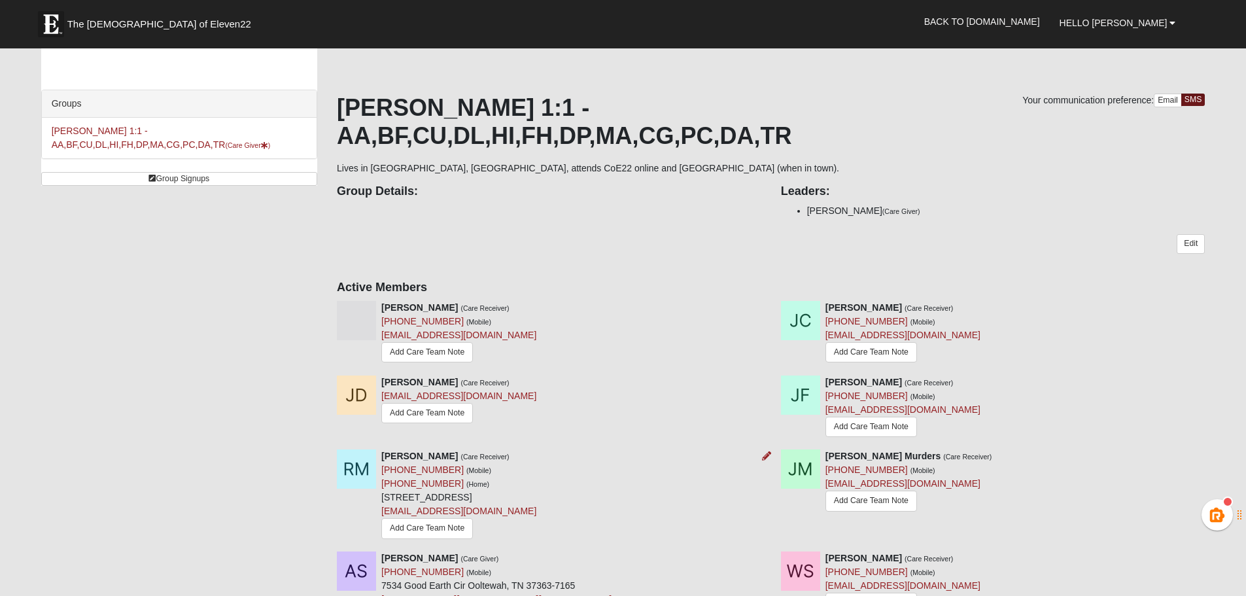
scroll to position [65, 0]
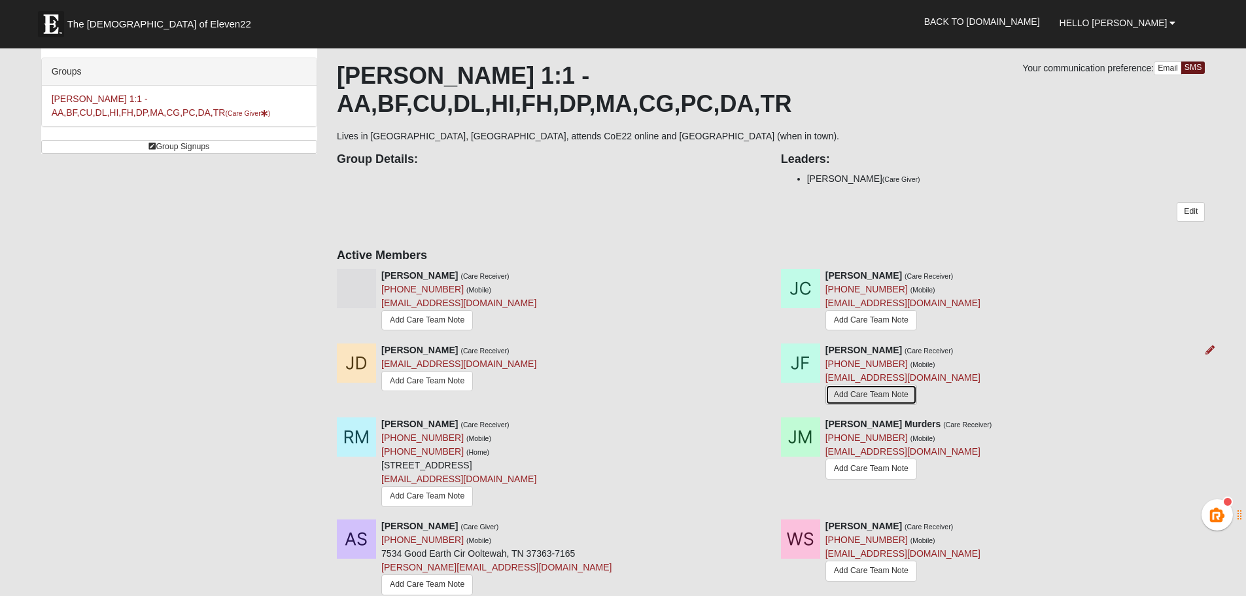
click at [863, 385] on link "Add Care Team Note" at bounding box center [871, 395] width 92 height 20
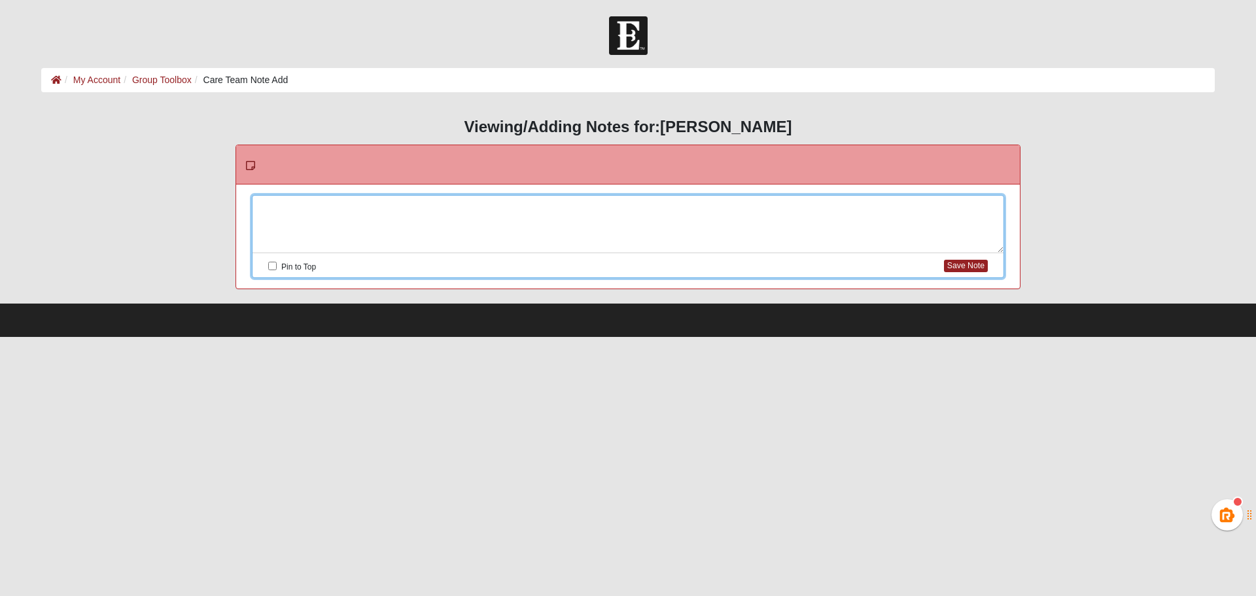
click at [417, 205] on div at bounding box center [627, 225] width 751 height 58
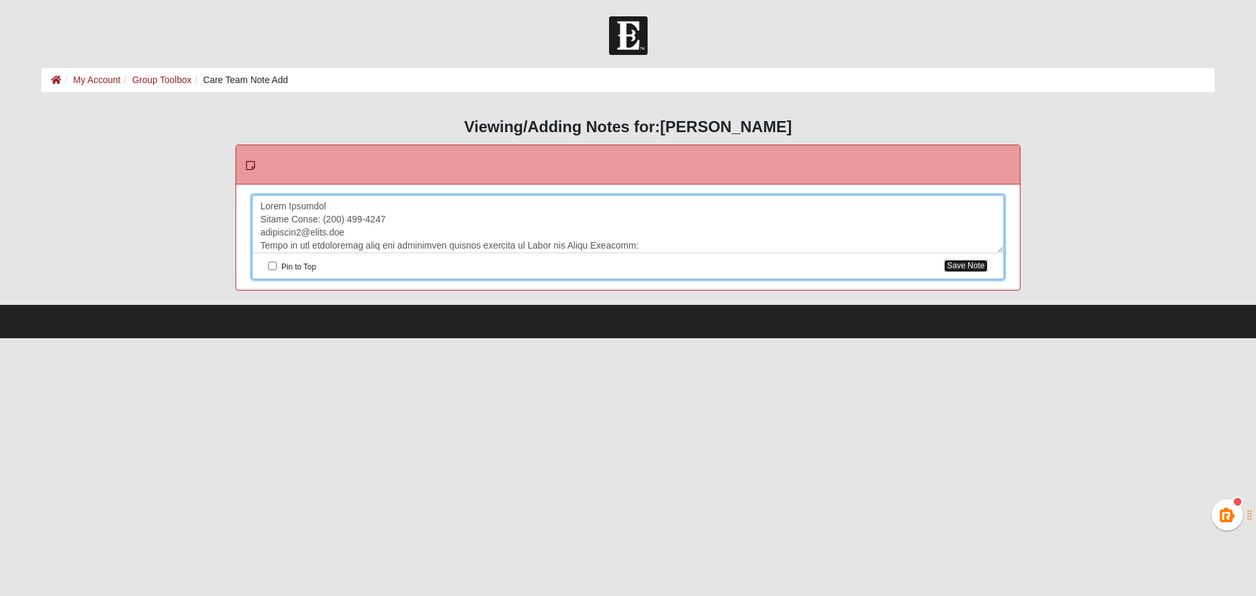
click at [963, 264] on button "Save Note" at bounding box center [966, 266] width 44 height 12
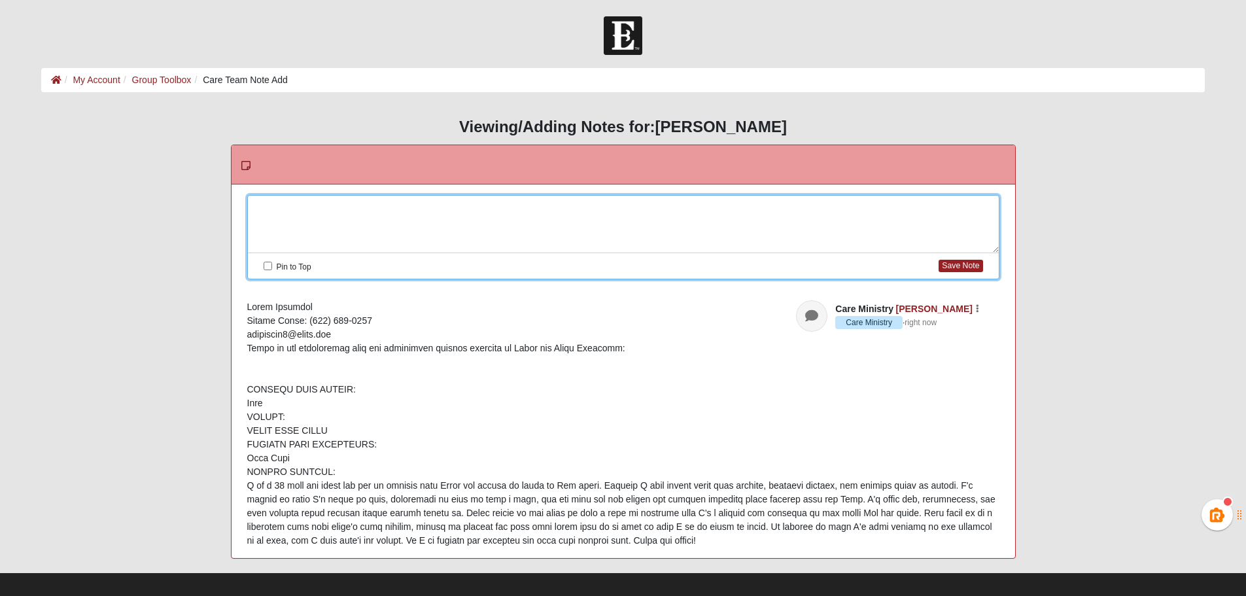
click at [351, 216] on div at bounding box center [623, 225] width 751 height 58
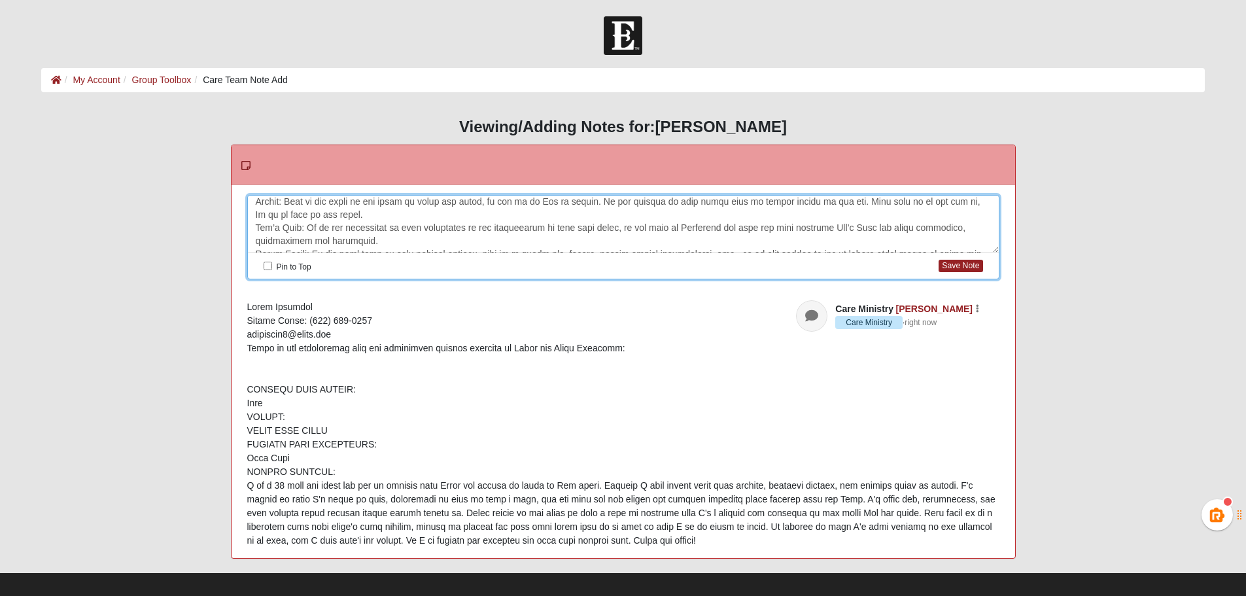
scroll to position [670, 0]
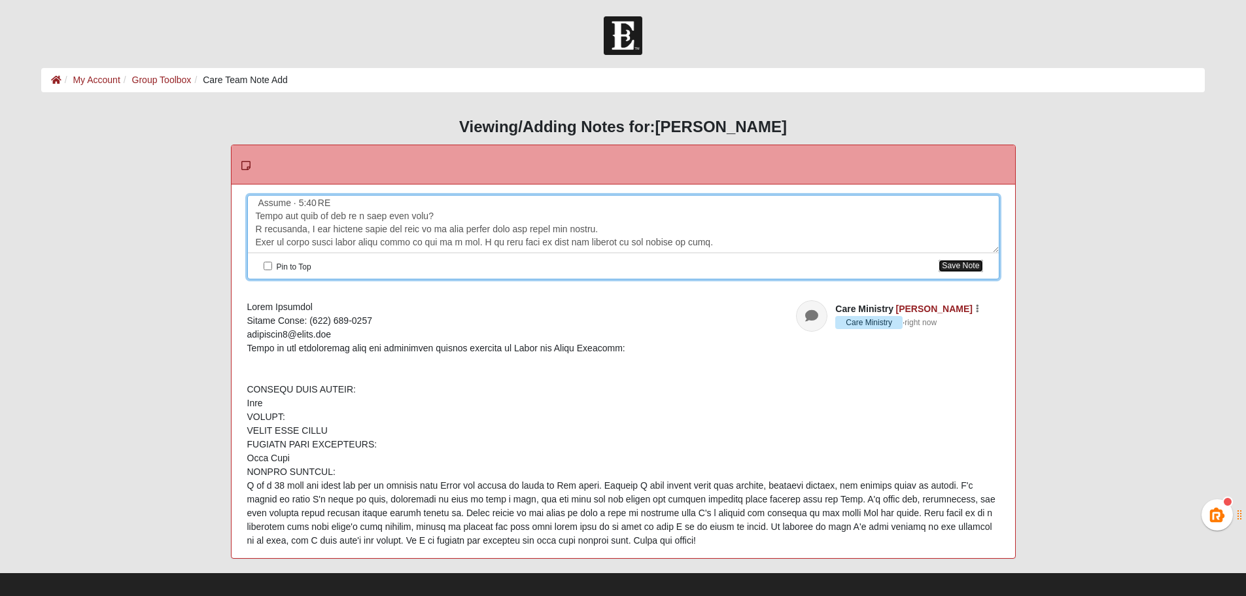
click at [965, 263] on button "Save Note" at bounding box center [961, 266] width 44 height 12
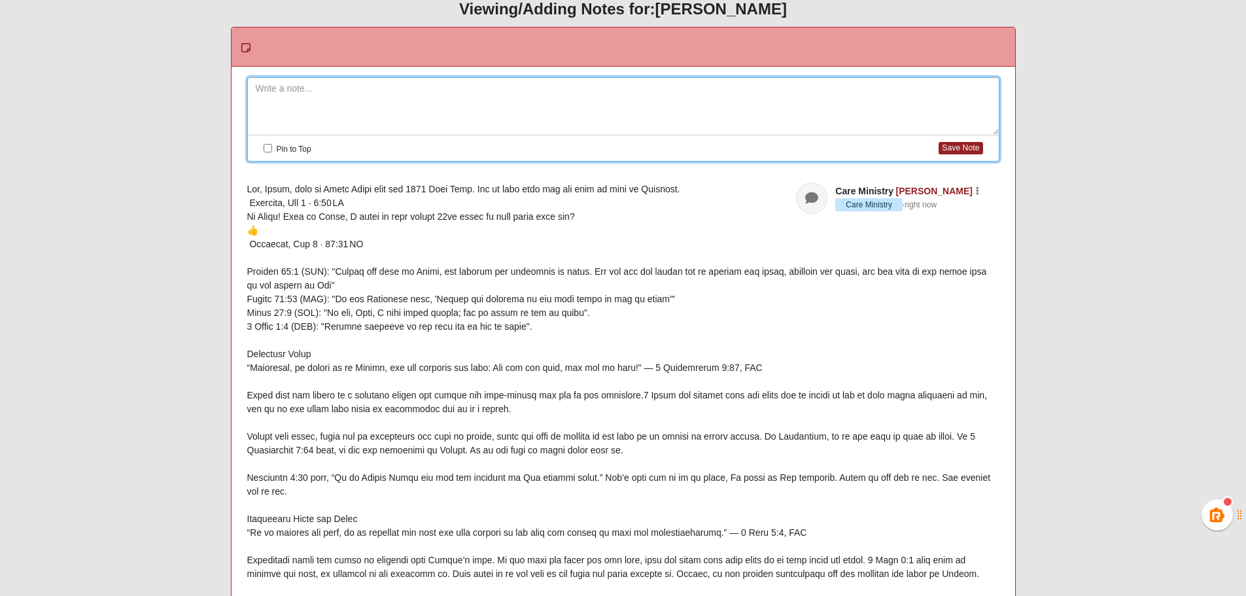
scroll to position [54, 0]
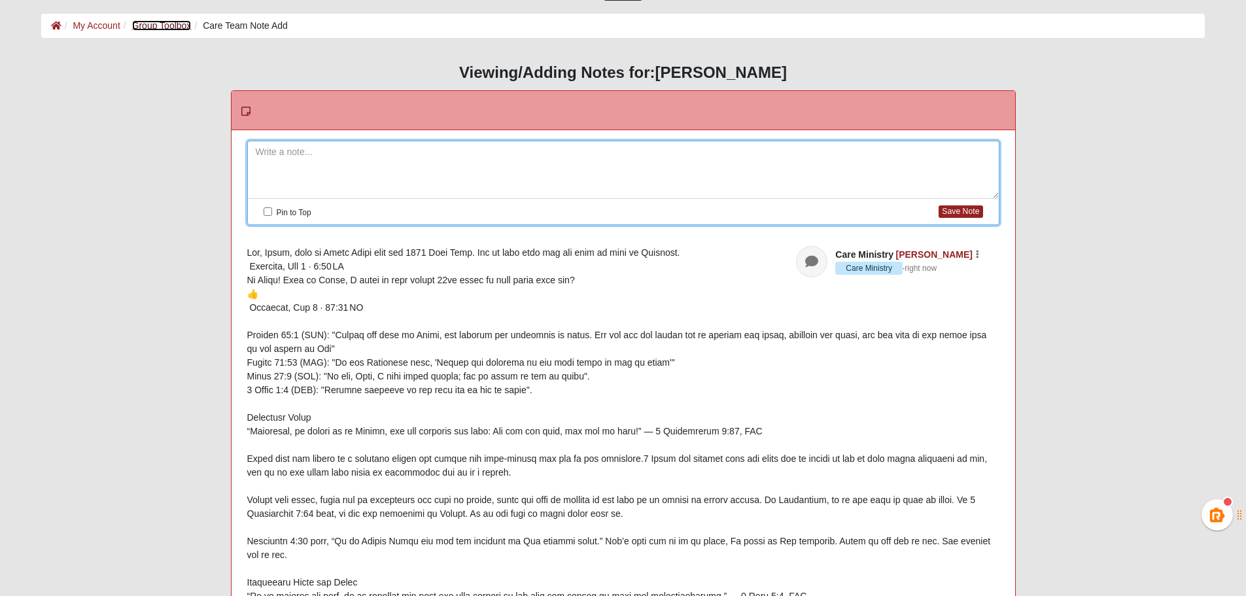
click at [159, 28] on link "Group Toolbox" at bounding box center [162, 25] width 60 height 10
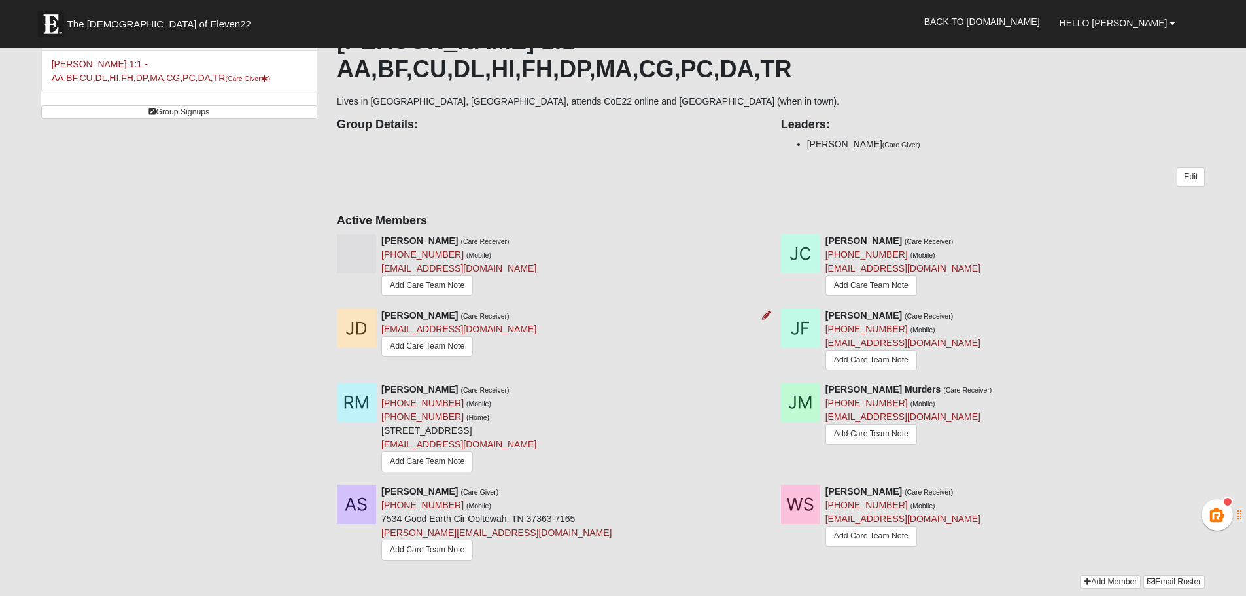
scroll to position [131, 0]
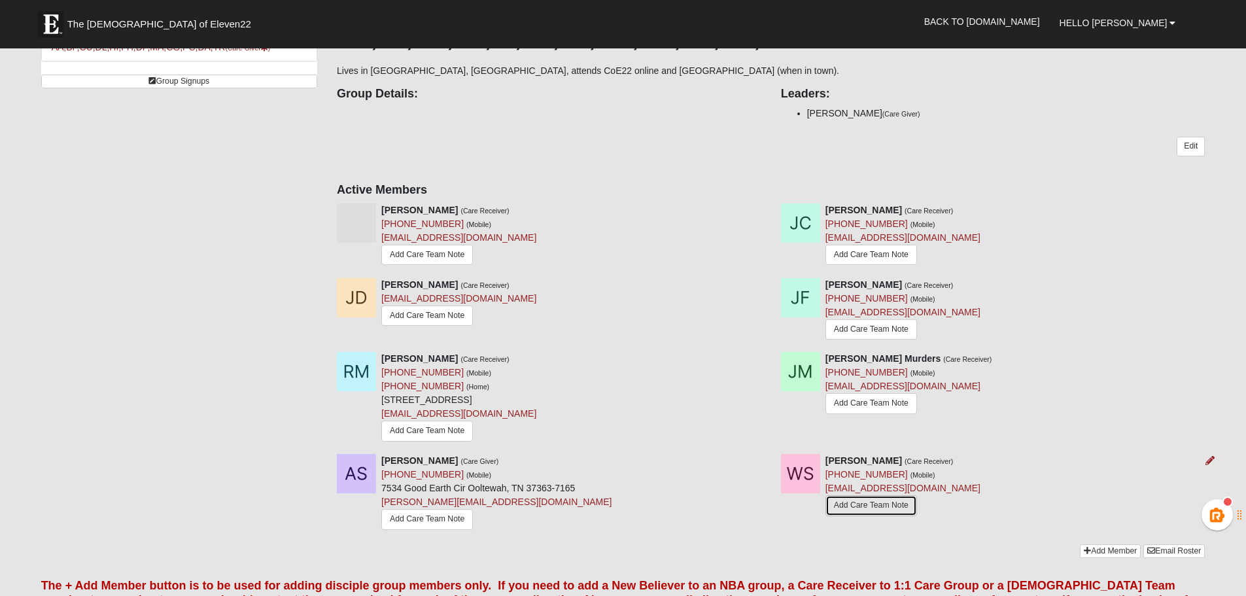
click at [870, 495] on link "Add Care Team Note" at bounding box center [871, 505] width 92 height 20
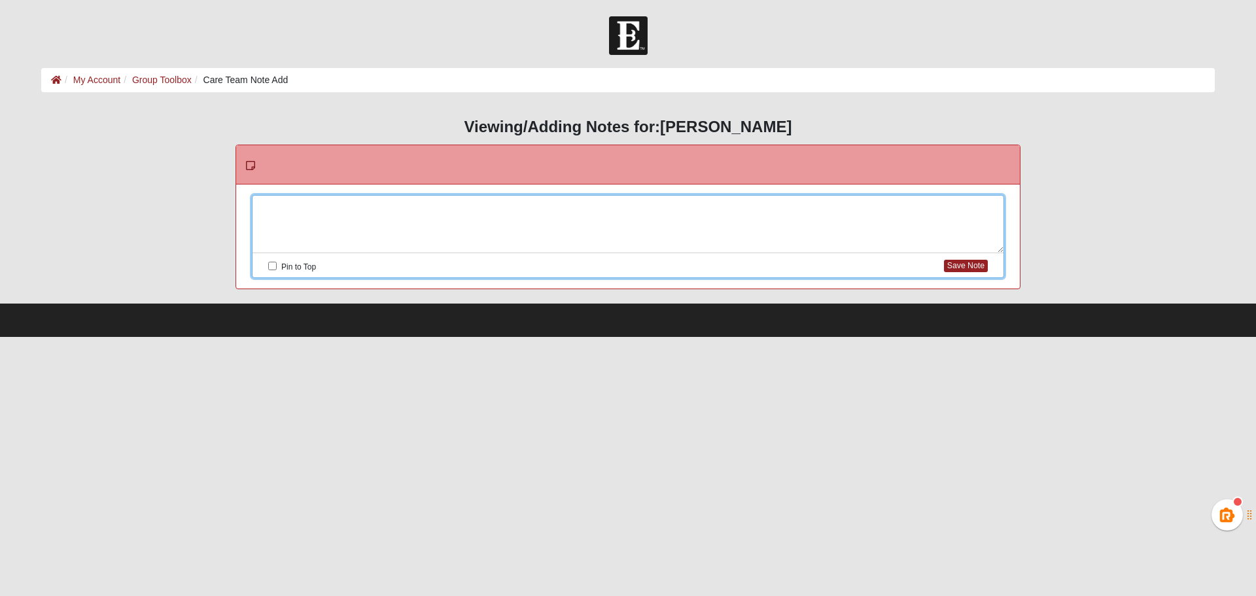
click at [579, 209] on div at bounding box center [627, 225] width 751 height 58
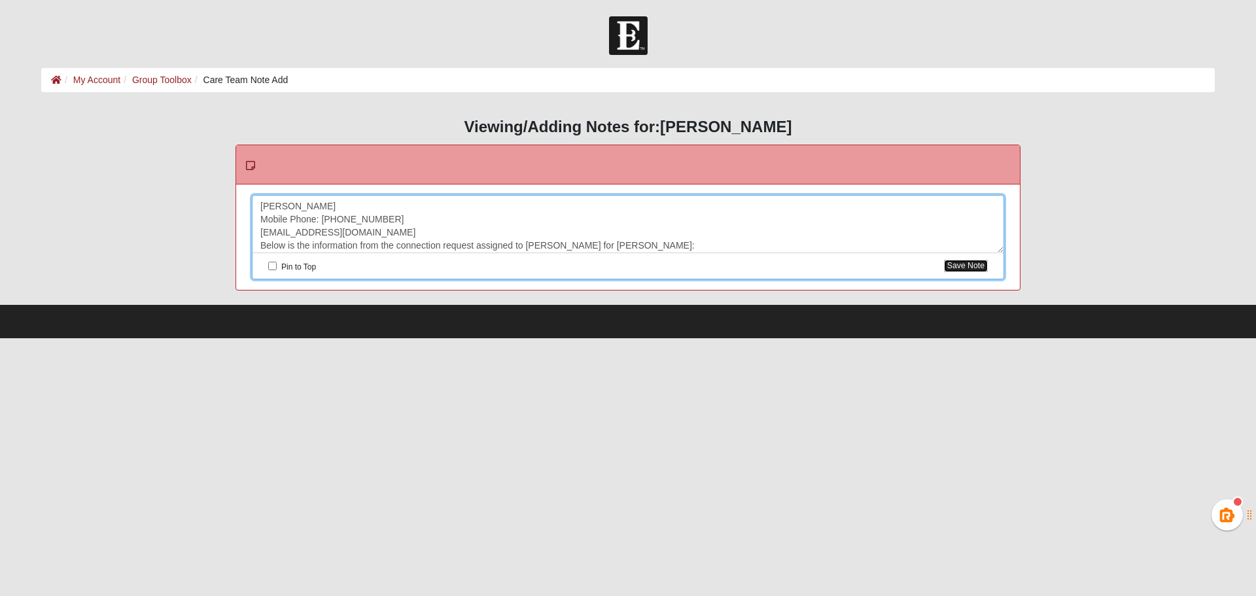
click at [966, 264] on button "Save Note" at bounding box center [966, 266] width 44 height 12
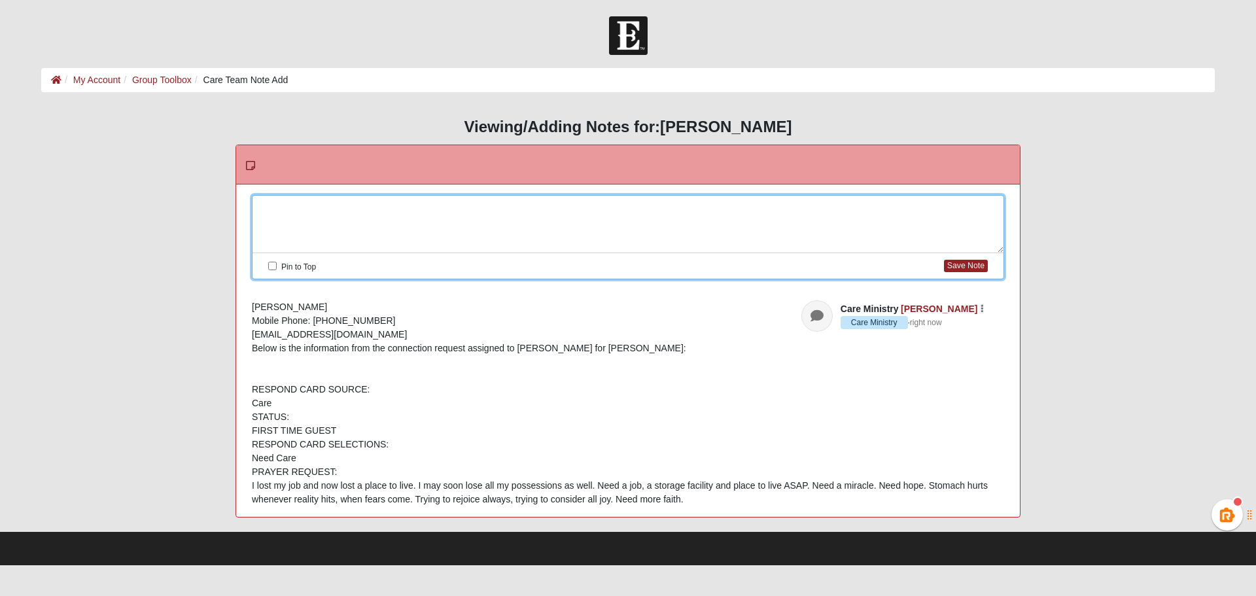
click at [364, 207] on div at bounding box center [627, 225] width 751 height 58
click at [960, 264] on button "Save Note" at bounding box center [966, 266] width 44 height 12
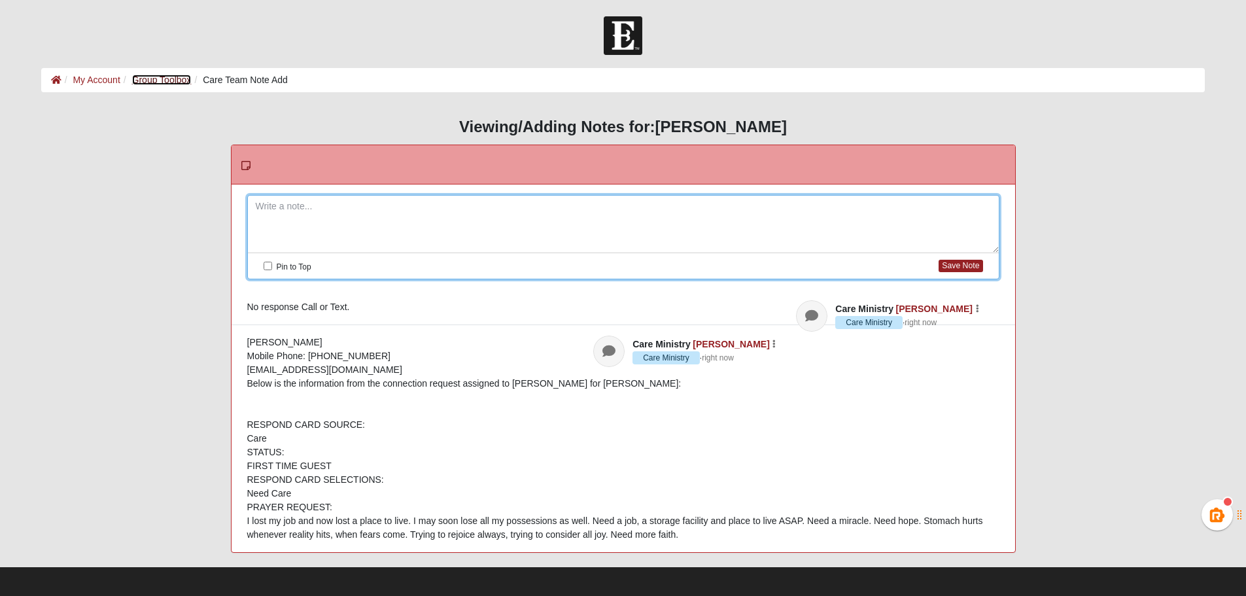
click at [162, 78] on link "Group Toolbox" at bounding box center [162, 80] width 60 height 10
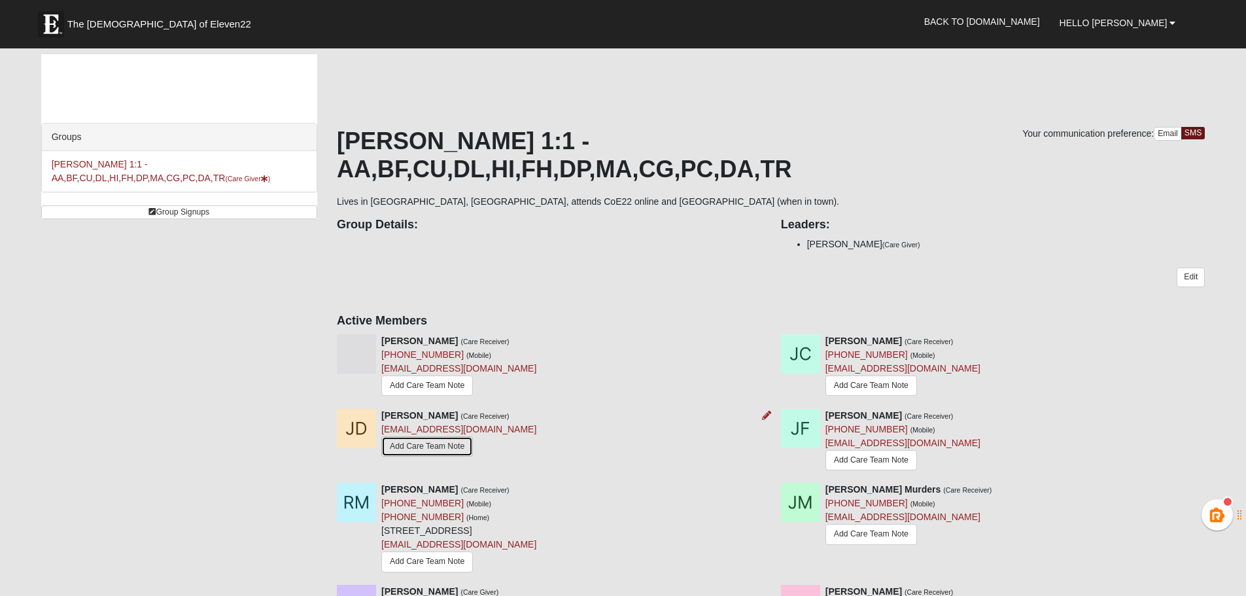
click at [440, 436] on link "Add Care Team Note" at bounding box center [427, 446] width 92 height 20
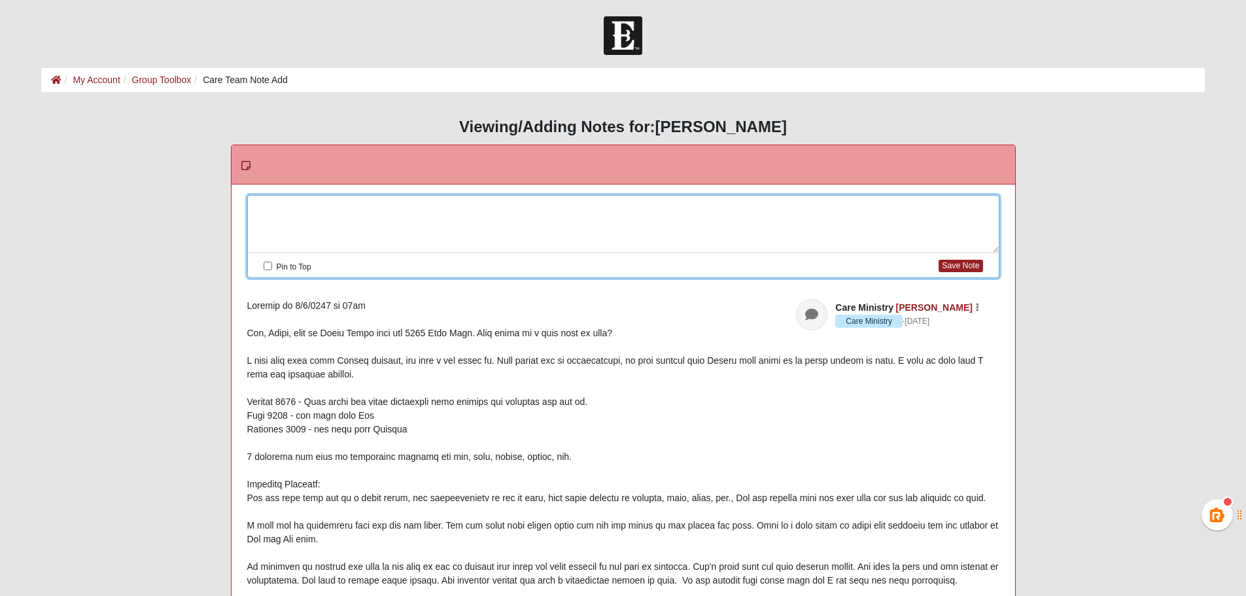
click at [411, 207] on div at bounding box center [623, 225] width 751 height 58
click at [962, 262] on button "Save Note" at bounding box center [961, 266] width 44 height 12
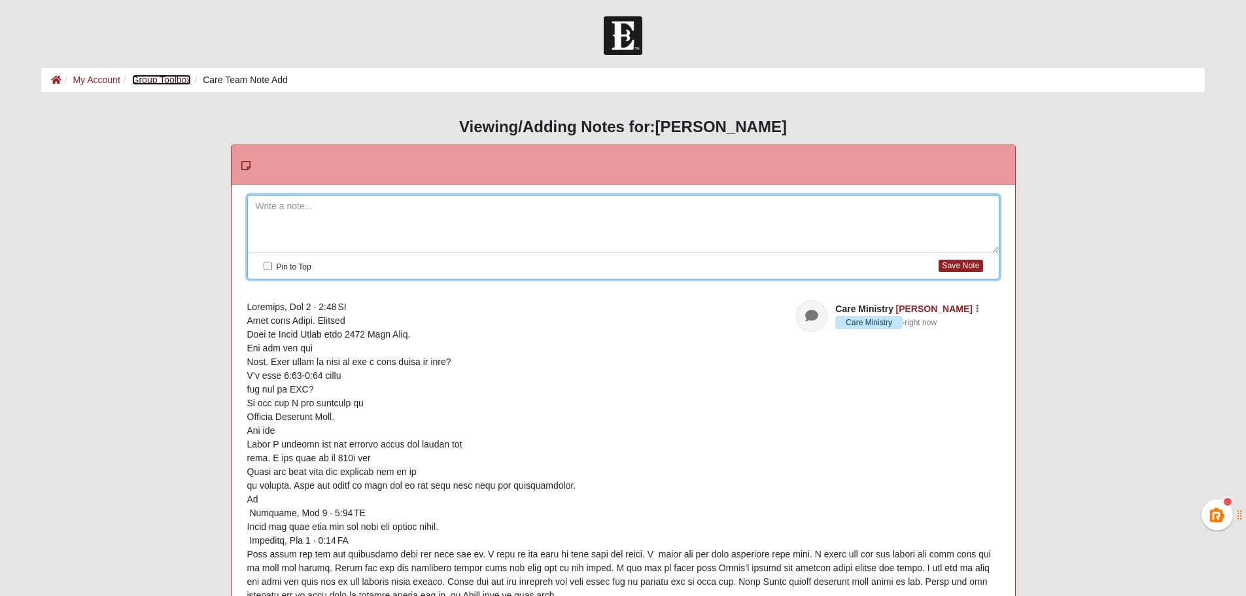
click at [168, 81] on link "Group Toolbox" at bounding box center [162, 80] width 60 height 10
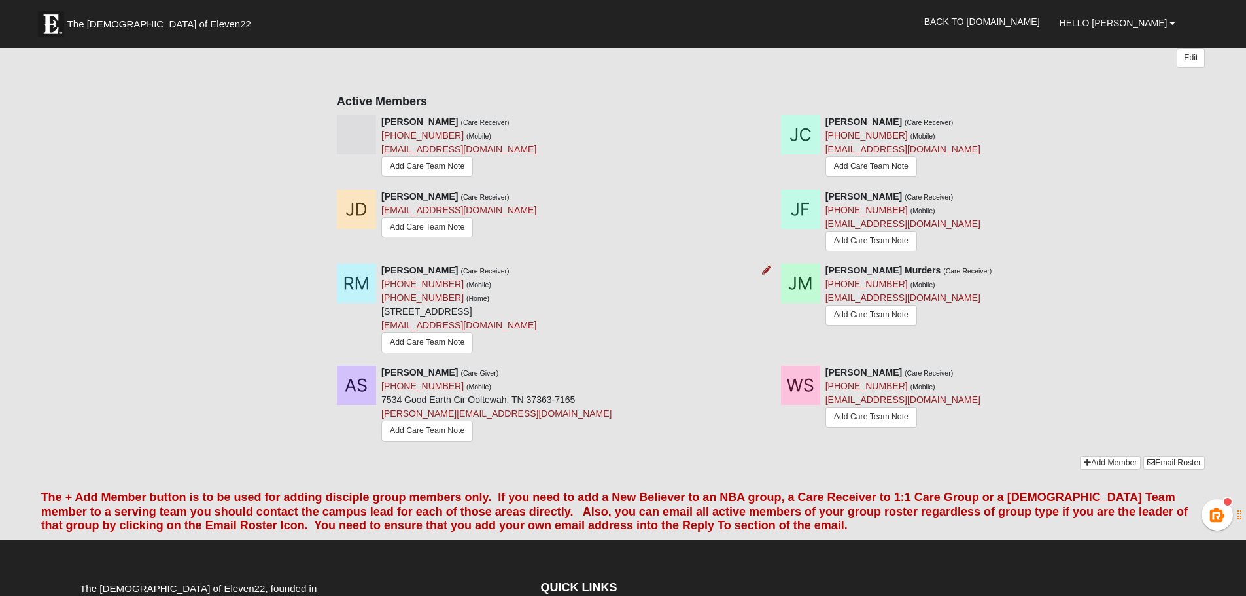
scroll to position [196, 0]
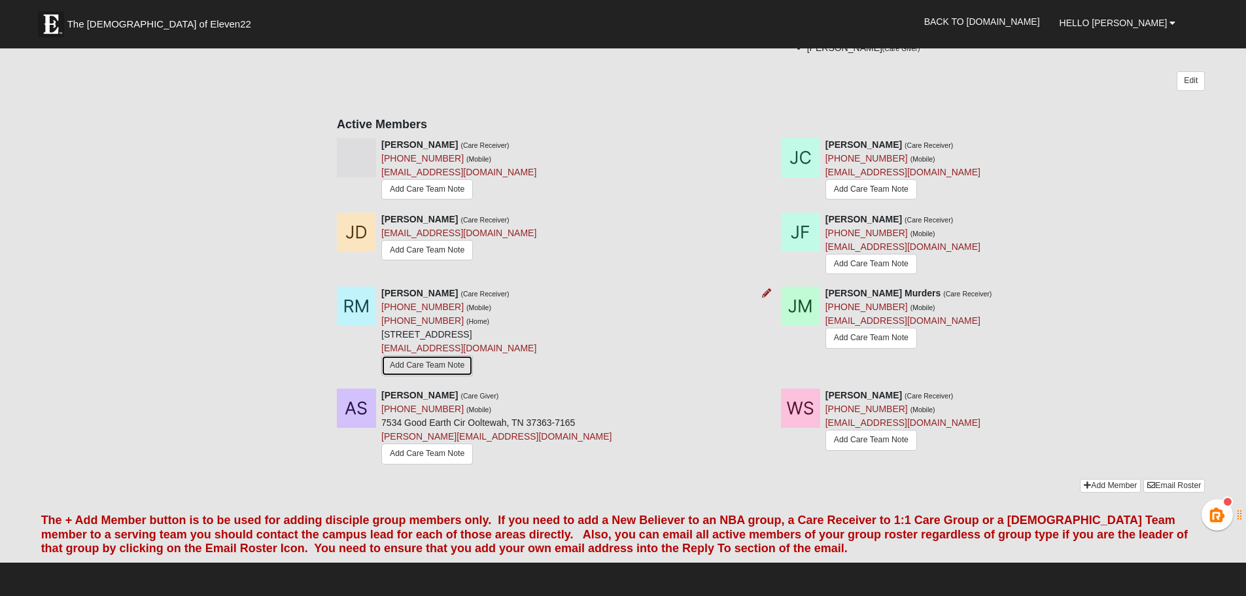
click at [423, 355] on link "Add Care Team Note" at bounding box center [427, 365] width 92 height 20
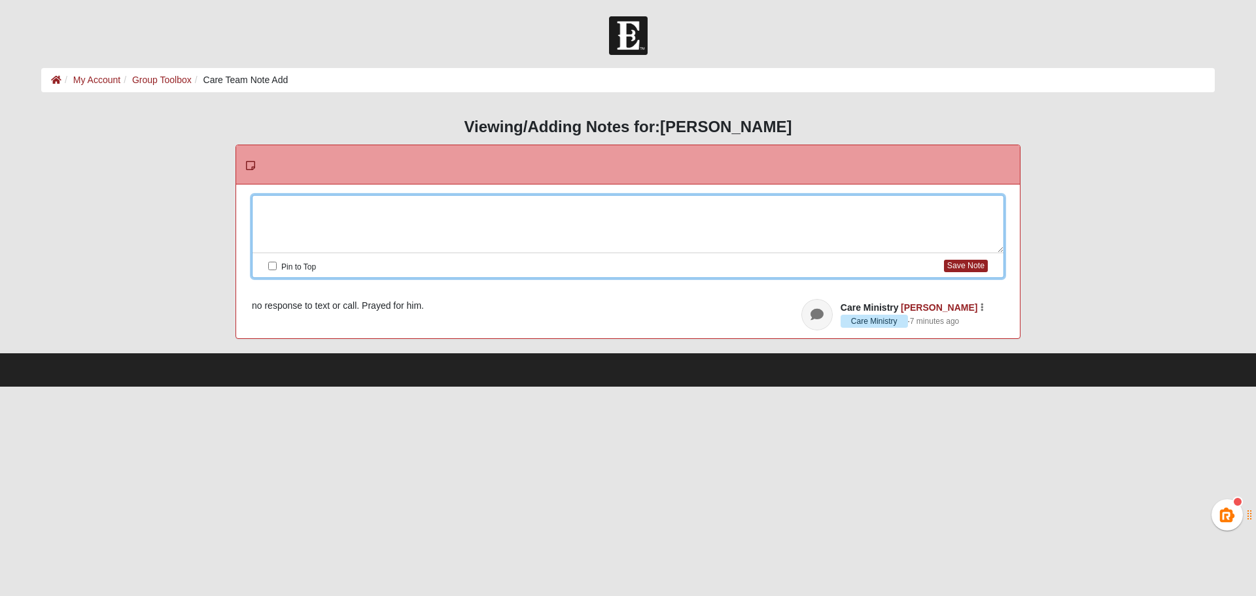
click at [420, 209] on div at bounding box center [627, 225] width 751 height 58
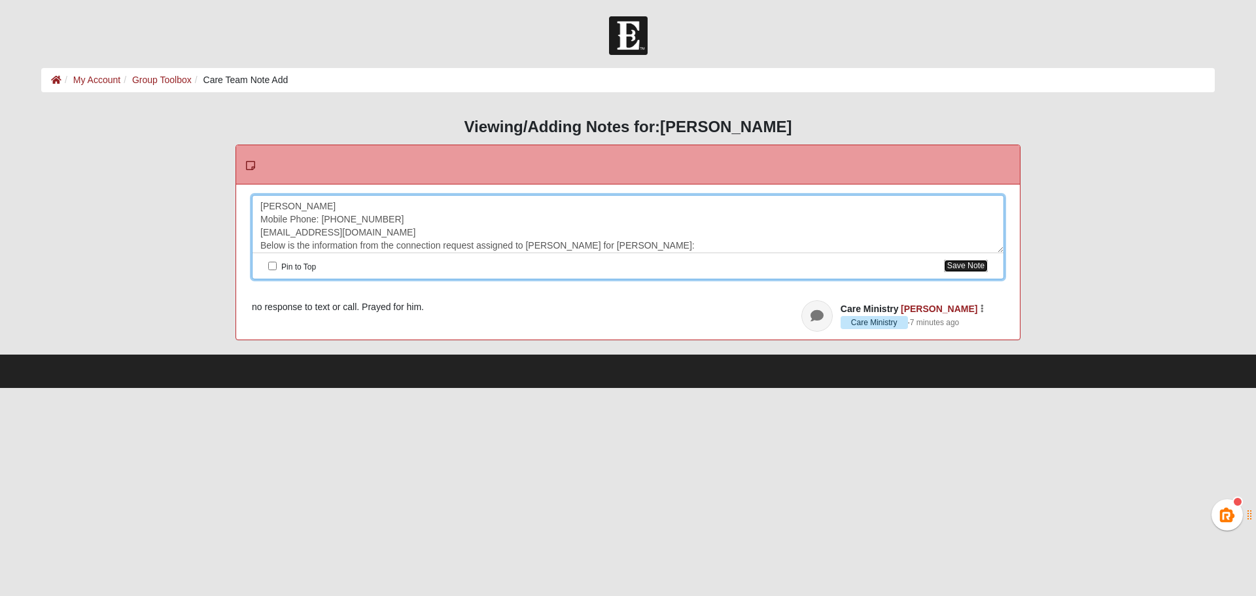
click at [958, 264] on button "Save Note" at bounding box center [966, 266] width 44 height 12
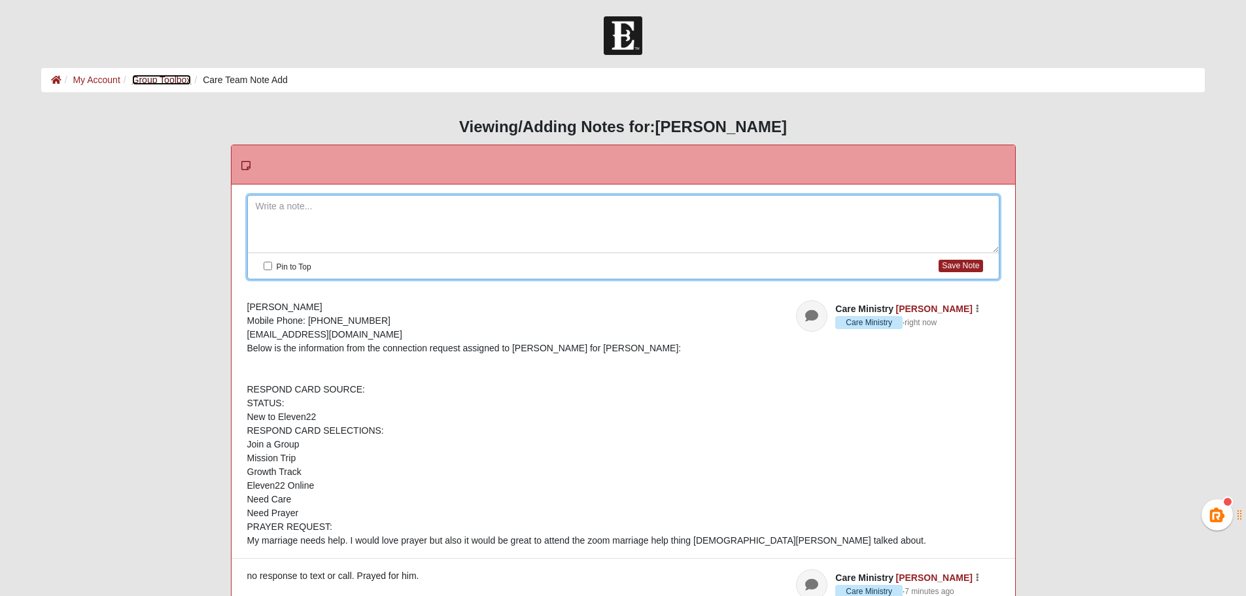
click at [163, 82] on link "Group Toolbox" at bounding box center [162, 80] width 60 height 10
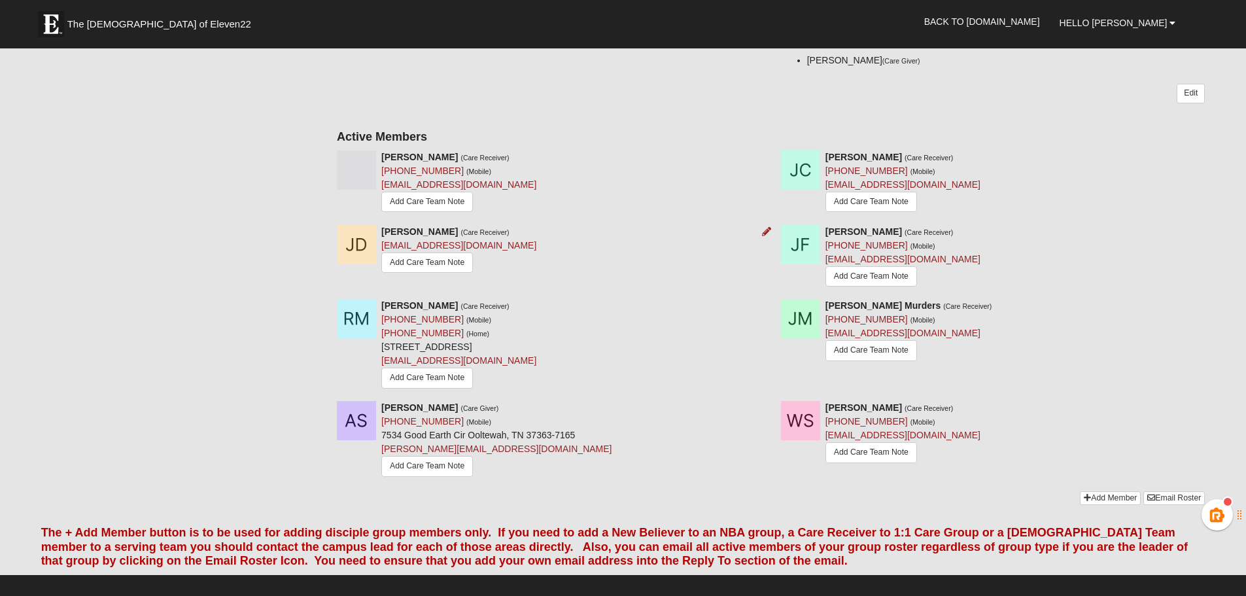
scroll to position [196, 0]
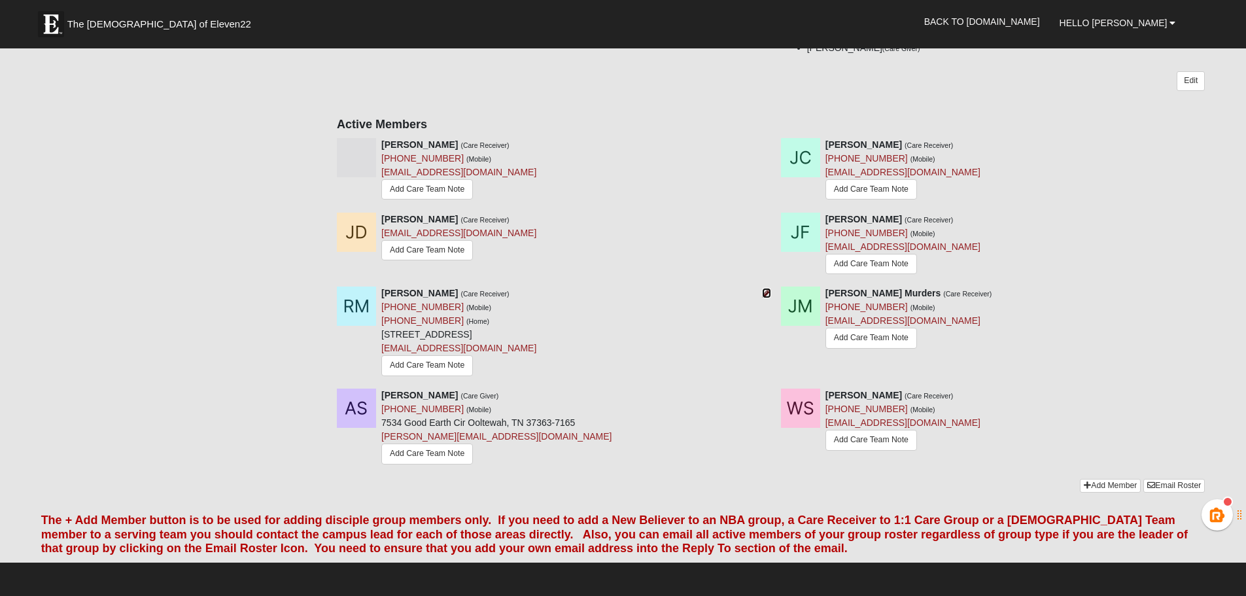
click at [765, 288] on icon at bounding box center [766, 292] width 9 height 9
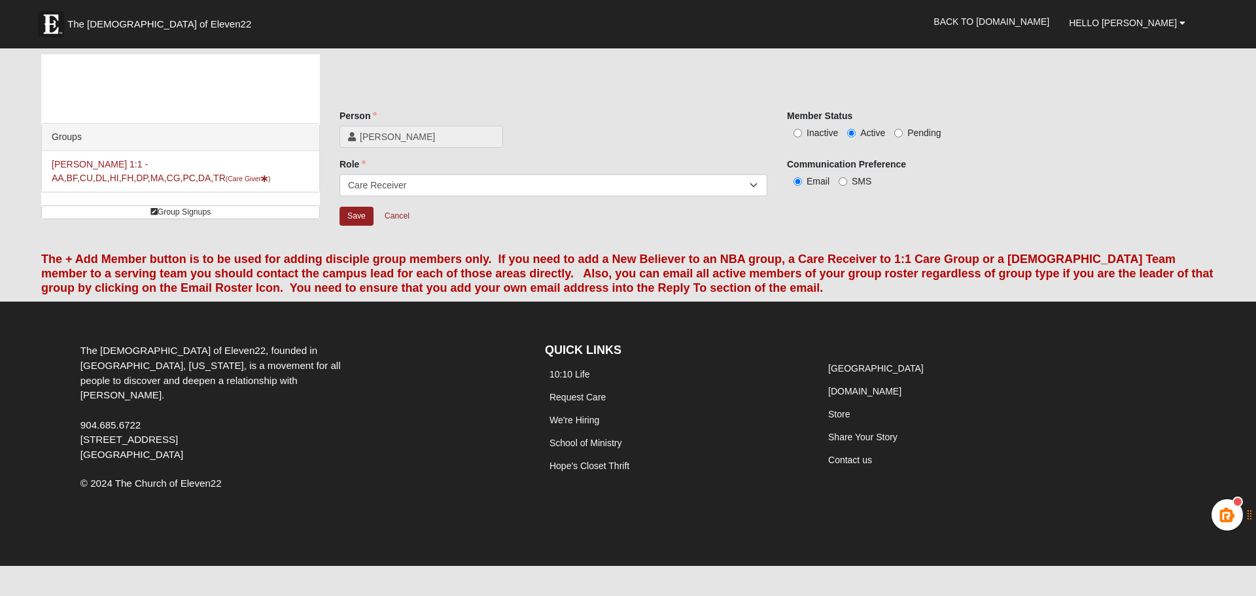
click at [819, 132] on span "Inactive" at bounding box center [821, 133] width 31 height 10
click at [802, 132] on input "Inactive" at bounding box center [797, 133] width 9 height 9
radio input "true"
click at [356, 217] on input "Save" at bounding box center [356, 216] width 34 height 19
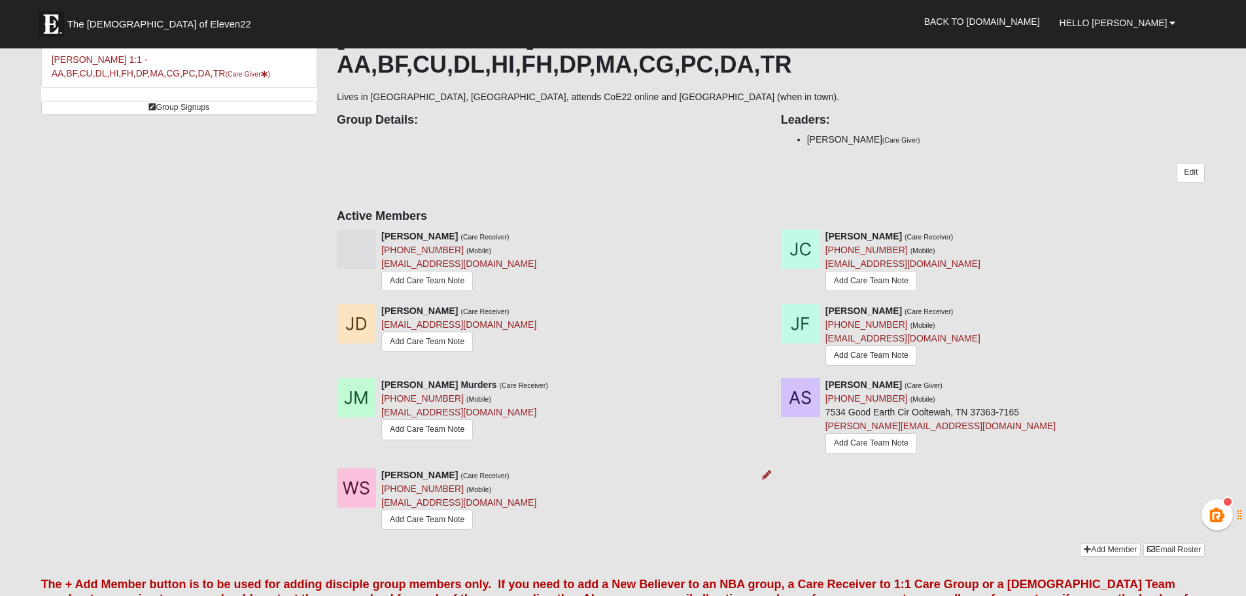
scroll to position [131, 0]
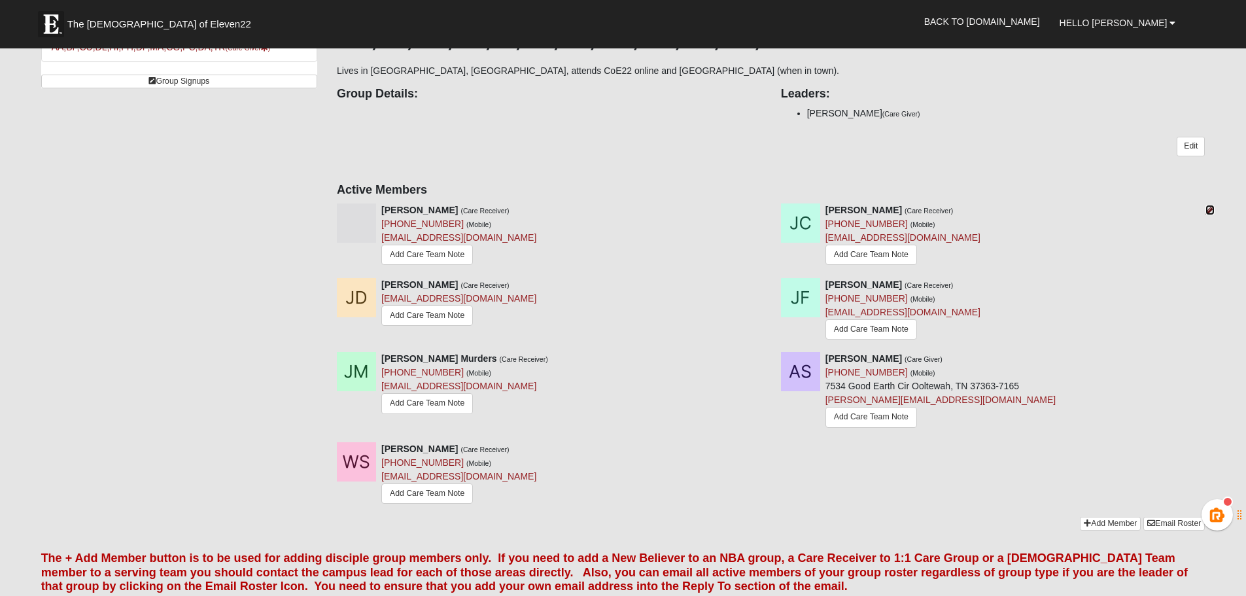
click at [1209, 205] on icon at bounding box center [1209, 209] width 9 height 9
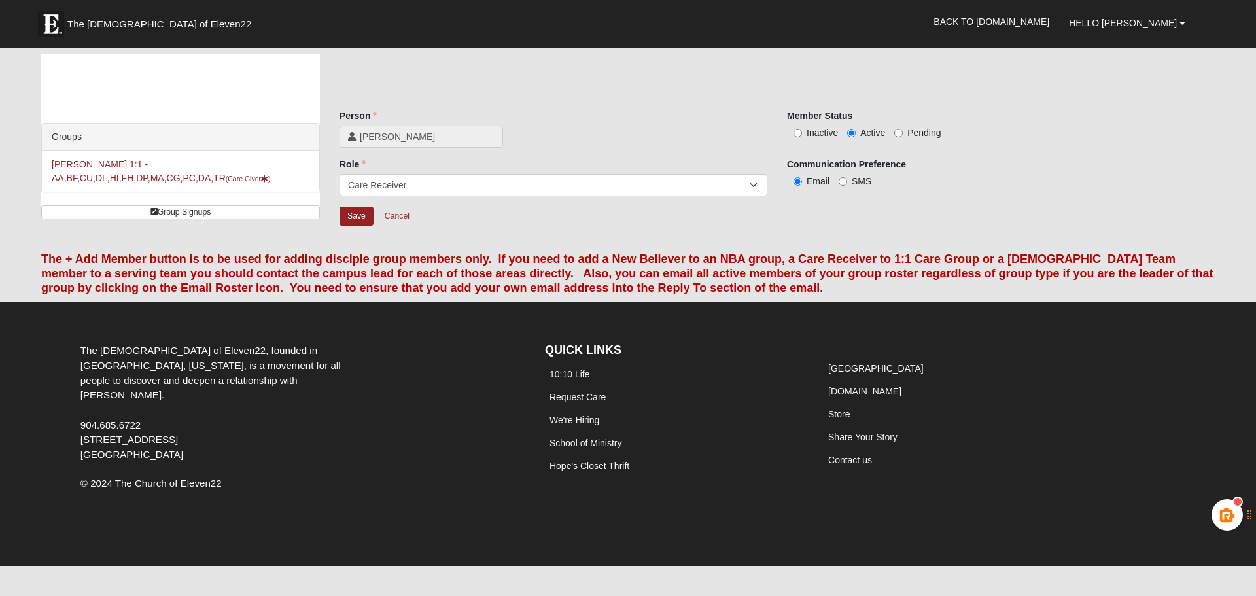
click at [822, 130] on span "Inactive" at bounding box center [821, 133] width 31 height 10
click at [802, 130] on input "Inactive" at bounding box center [797, 133] width 9 height 9
radio input "true"
click at [350, 218] on input "Save" at bounding box center [356, 216] width 34 height 19
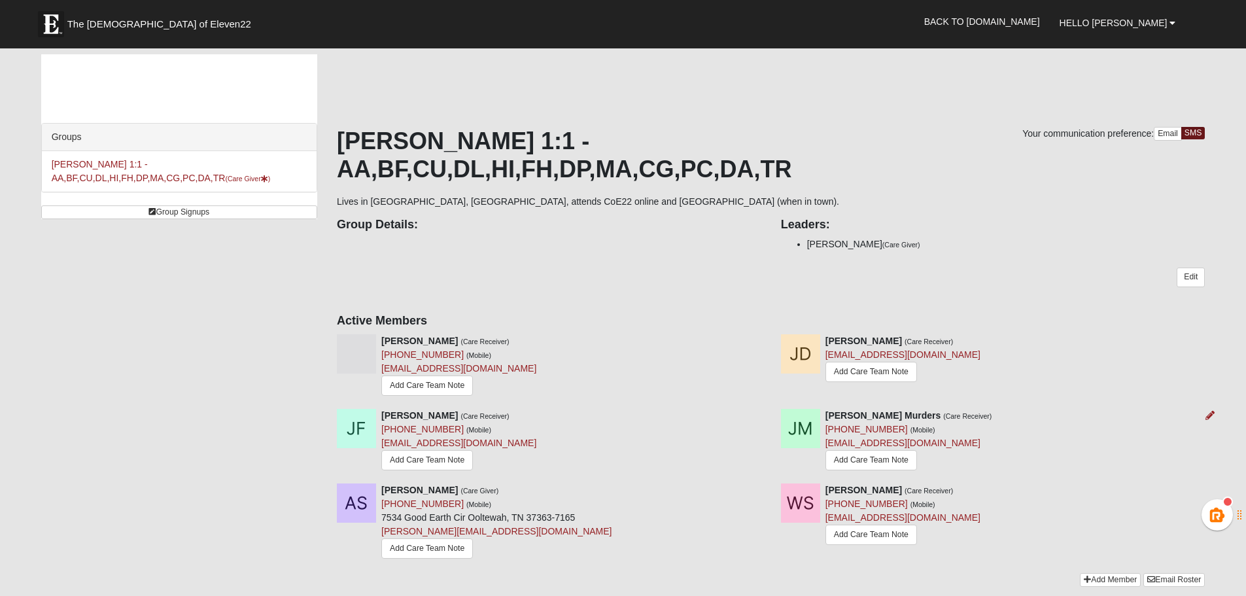
click at [868, 410] on strong "Justin Murders" at bounding box center [883, 415] width 116 height 10
click at [869, 450] on link "Add Care Team Note" at bounding box center [871, 460] width 92 height 20
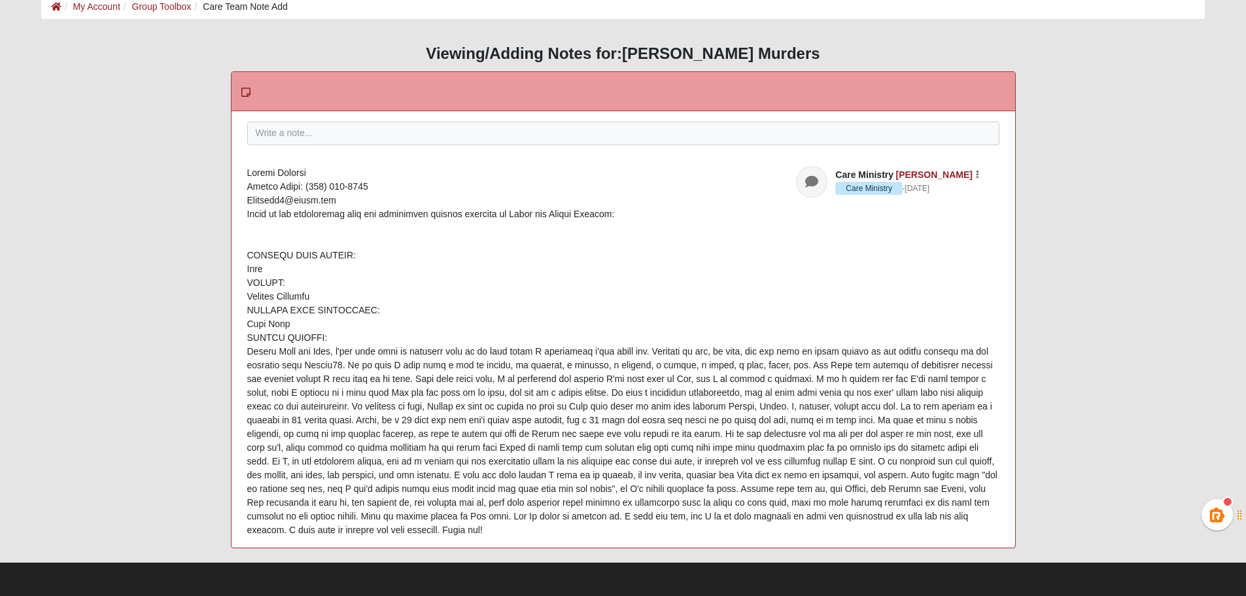
scroll to position [8, 0]
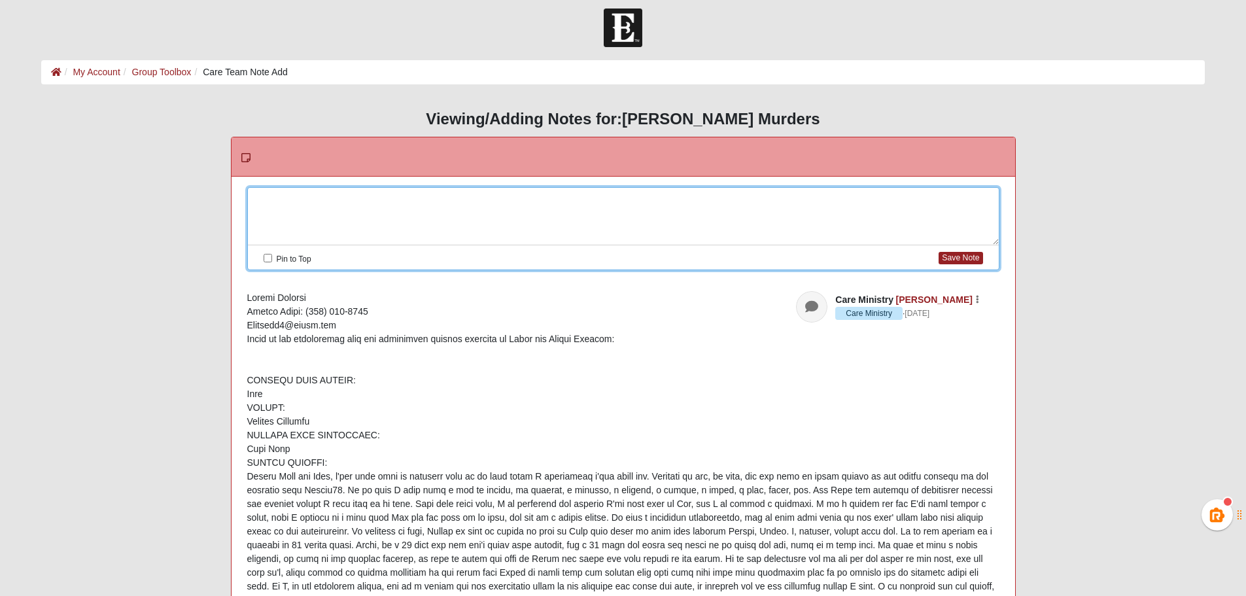
click at [621, 199] on div at bounding box center [623, 217] width 751 height 58
click at [958, 256] on button "Save Note" at bounding box center [961, 258] width 44 height 12
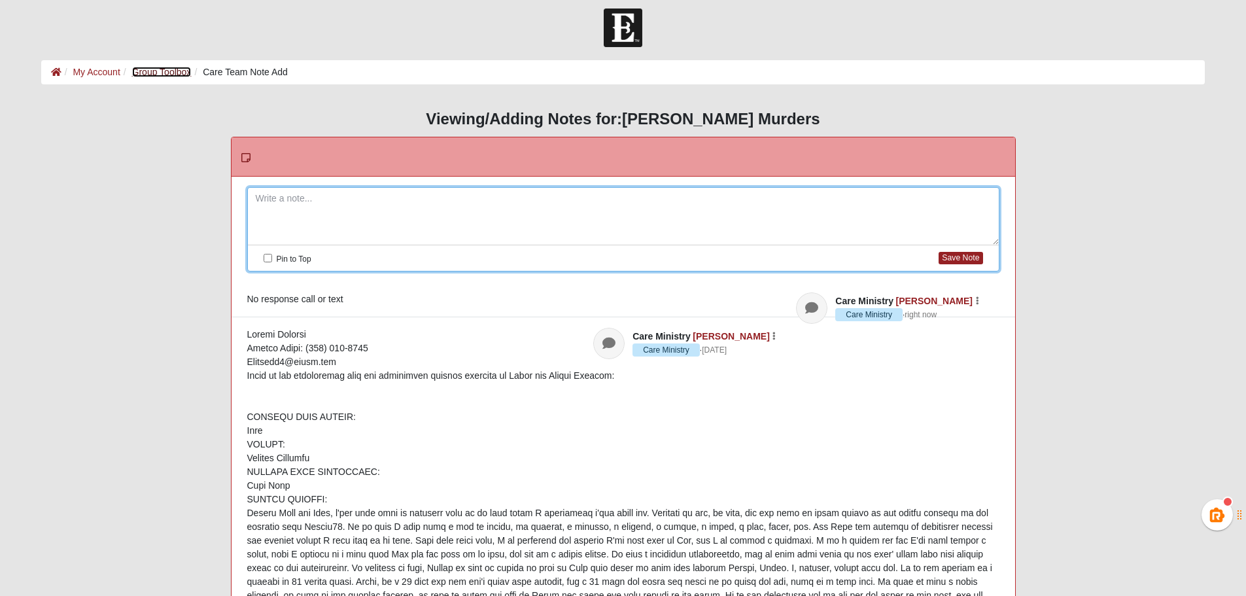
click at [179, 75] on link "Group Toolbox" at bounding box center [162, 72] width 60 height 10
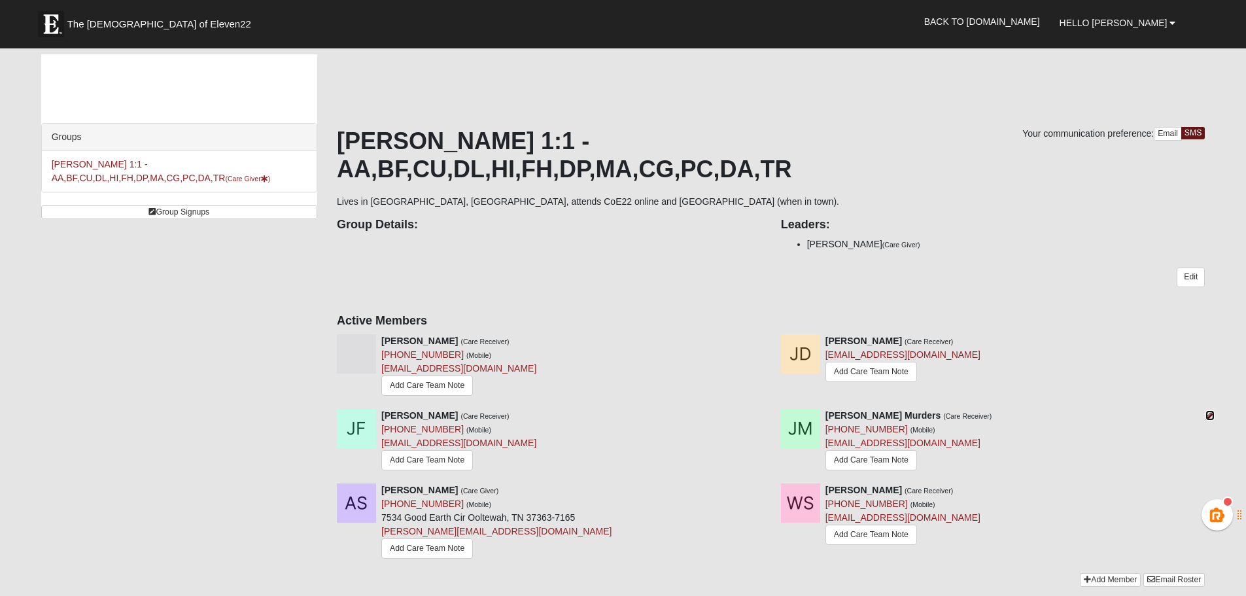
click at [1210, 411] on icon at bounding box center [1209, 415] width 9 height 9
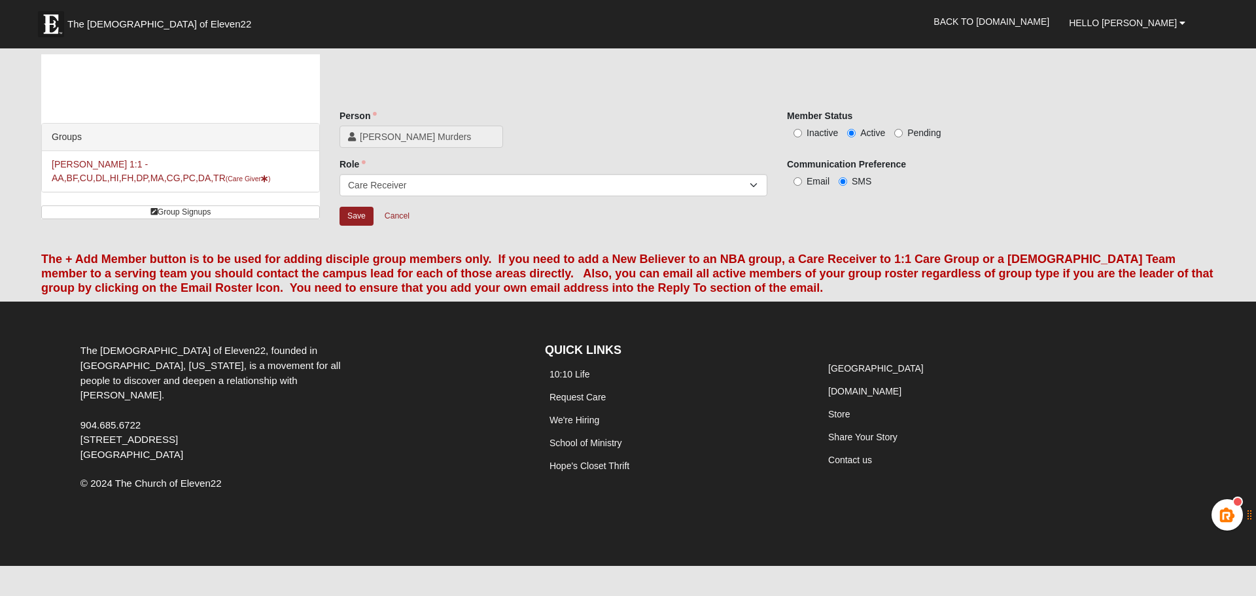
click at [804, 132] on label "Inactive" at bounding box center [812, 132] width 51 height 13
click at [802, 132] on input "Inactive" at bounding box center [797, 133] width 9 height 9
radio input "true"
click at [360, 218] on input "Save" at bounding box center [356, 216] width 34 height 19
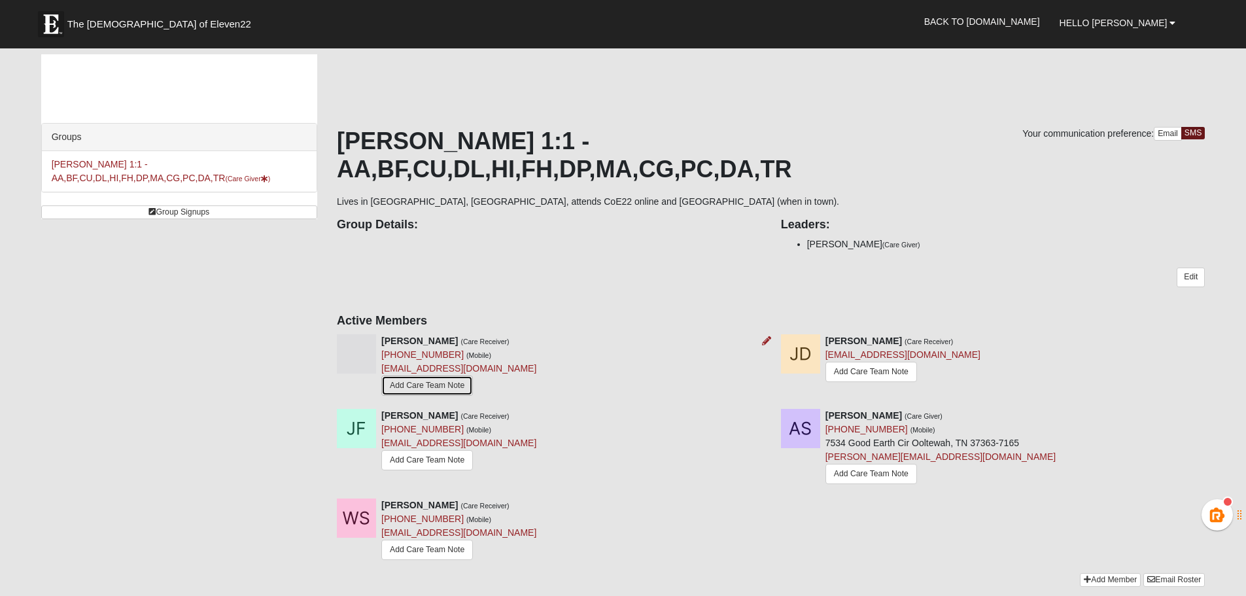
click at [451, 375] on link "Add Care Team Note" at bounding box center [427, 385] width 92 height 20
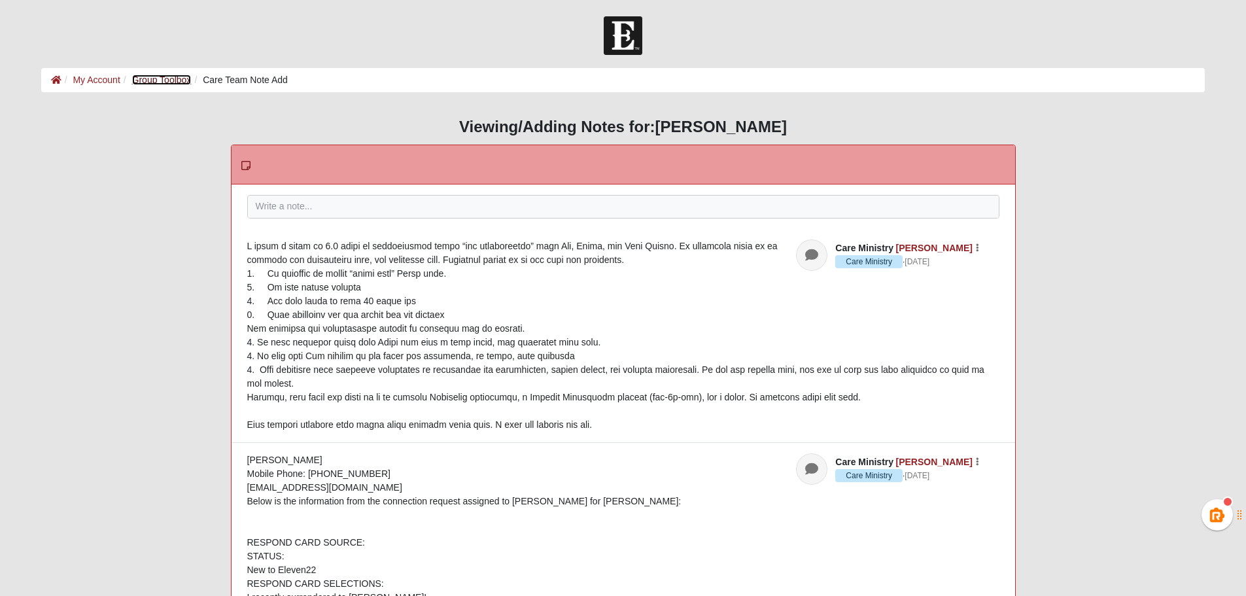
click at [176, 77] on link "Group Toolbox" at bounding box center [162, 80] width 60 height 10
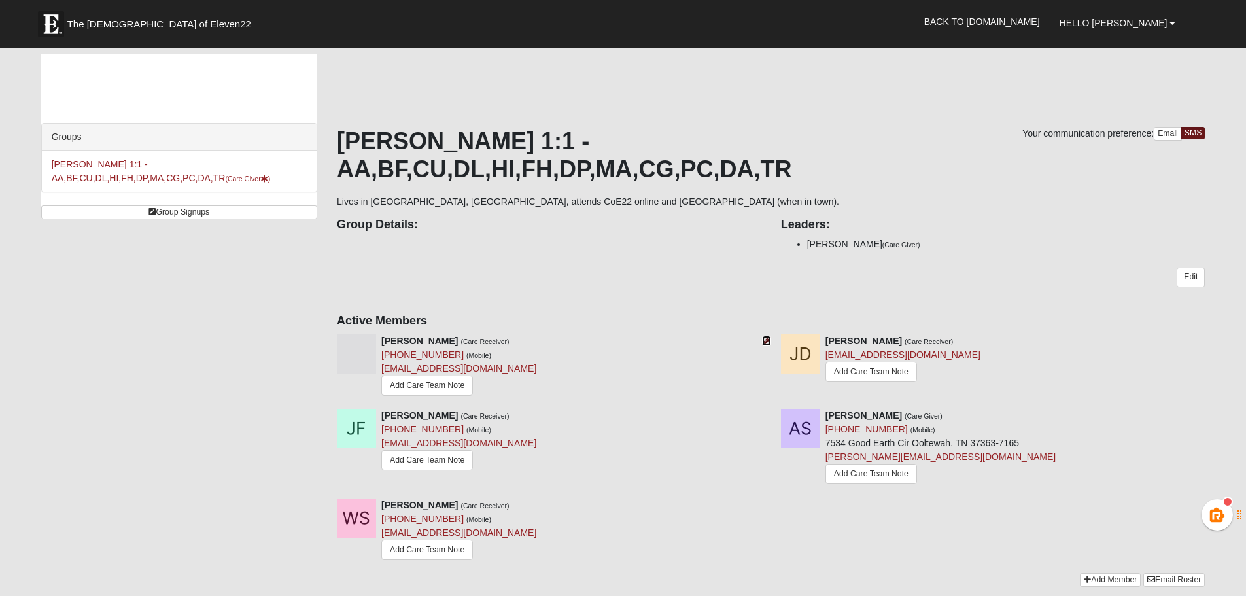
click at [767, 336] on icon at bounding box center [766, 340] width 9 height 9
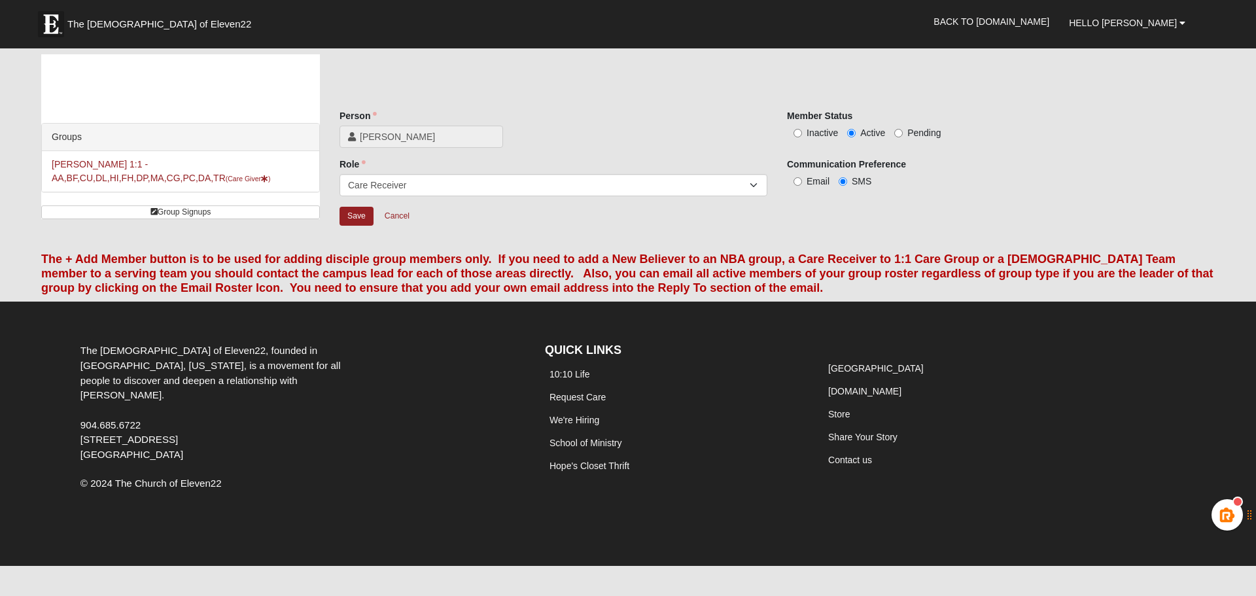
drag, startPoint x: 808, startPoint y: 131, endPoint x: 747, endPoint y: 162, distance: 68.2
click at [807, 131] on span "Inactive" at bounding box center [821, 133] width 31 height 10
click at [797, 131] on input "Inactive" at bounding box center [797, 133] width 9 height 9
radio input "true"
click at [355, 216] on input "Save" at bounding box center [356, 216] width 34 height 19
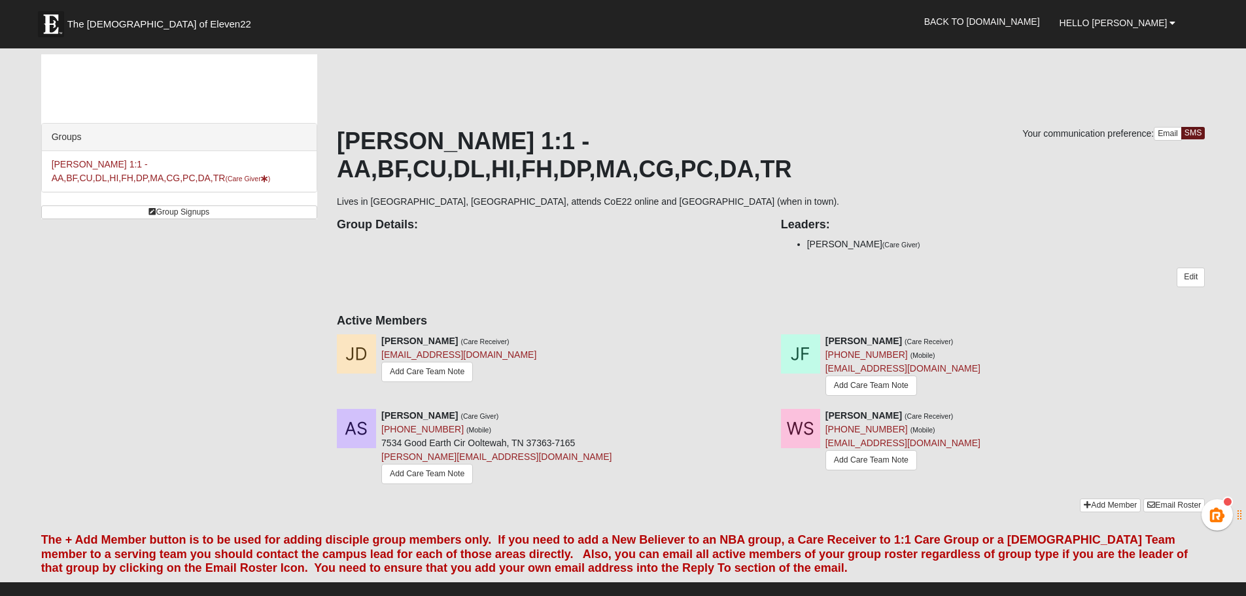
click at [550, 178] on div "Your communication preference: Email SMS Aaron Smith 1:1 -AA,BF,CU,DL,HI,FH,DP,…" at bounding box center [771, 313] width 868 height 372
